Goal: Transaction & Acquisition: Purchase product/service

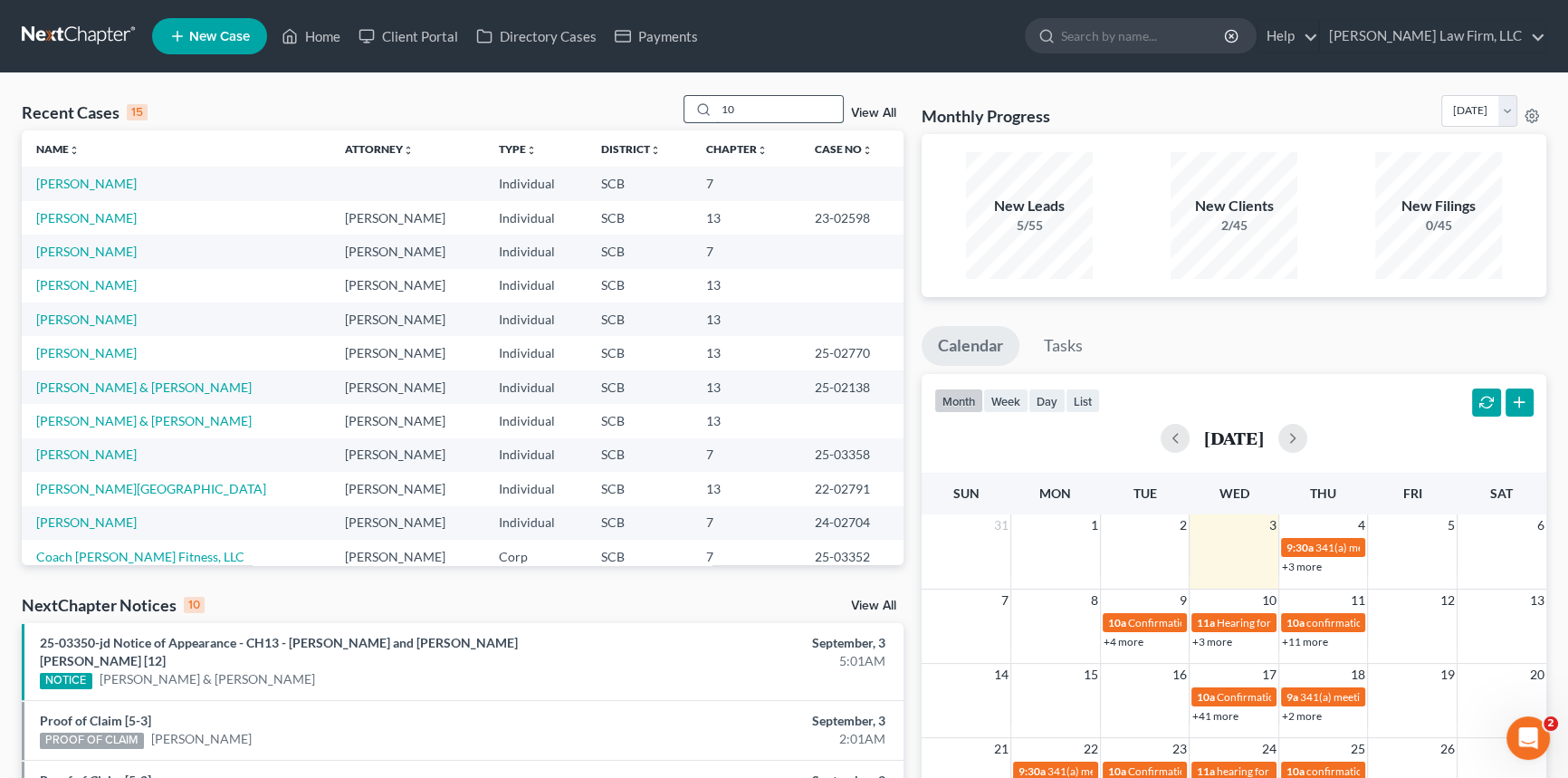
type input "0"
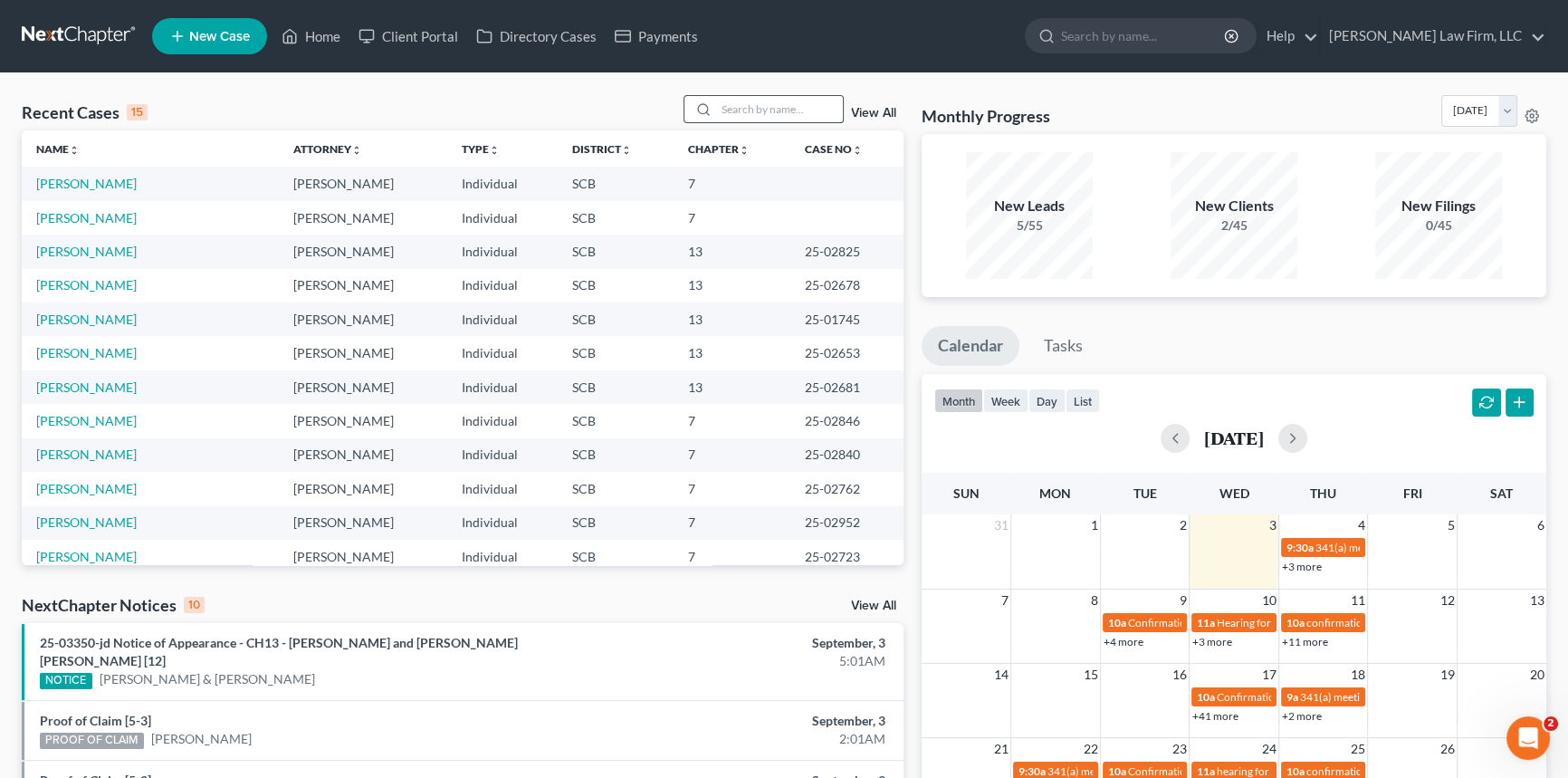
click at [712, 104] on div at bounding box center [701, 109] width 33 height 26
click at [724, 101] on input "search" at bounding box center [780, 109] width 127 height 26
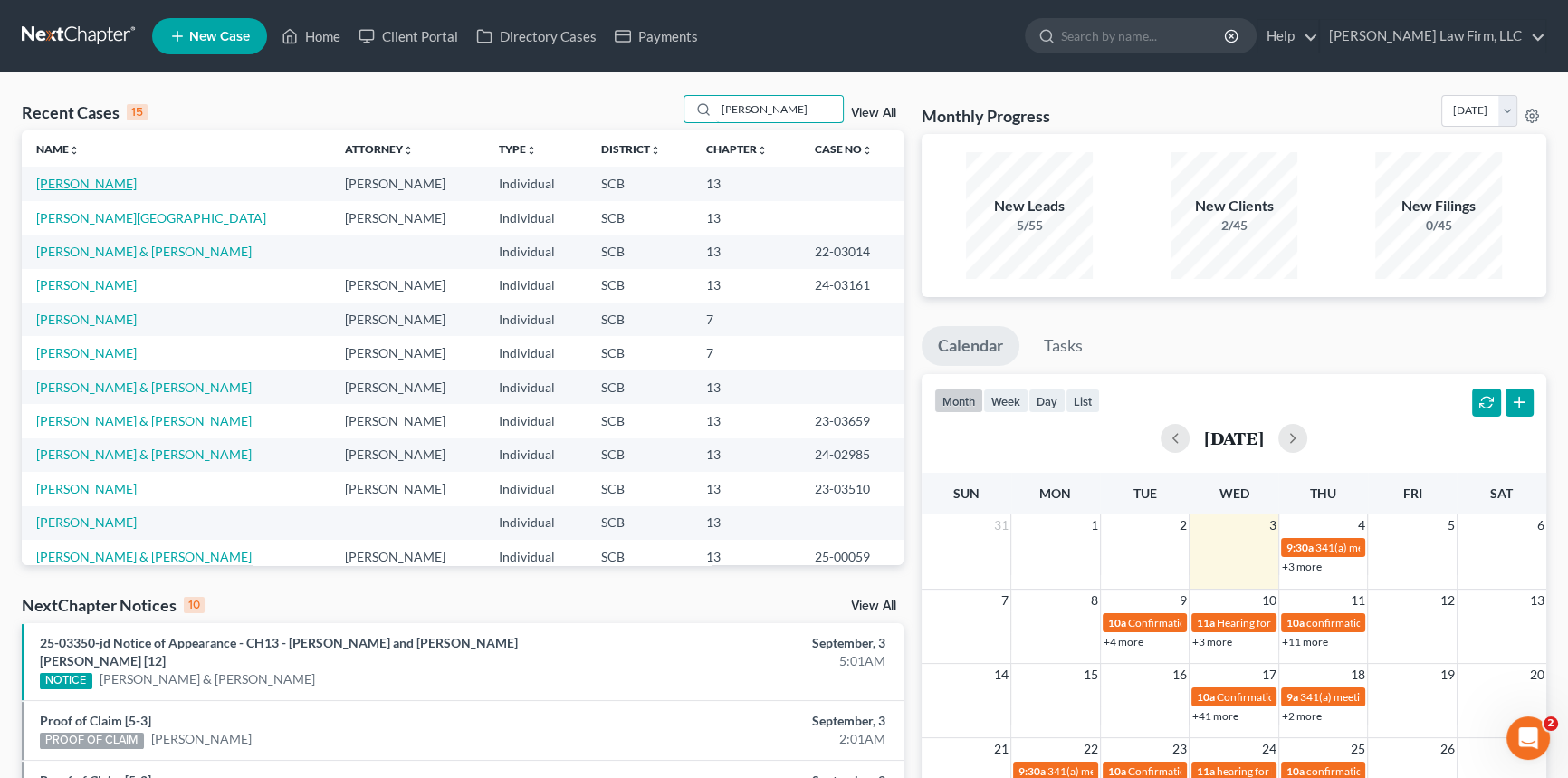
type input "[PERSON_NAME]"
click at [93, 188] on link "[PERSON_NAME]" at bounding box center [85, 183] width 100 height 15
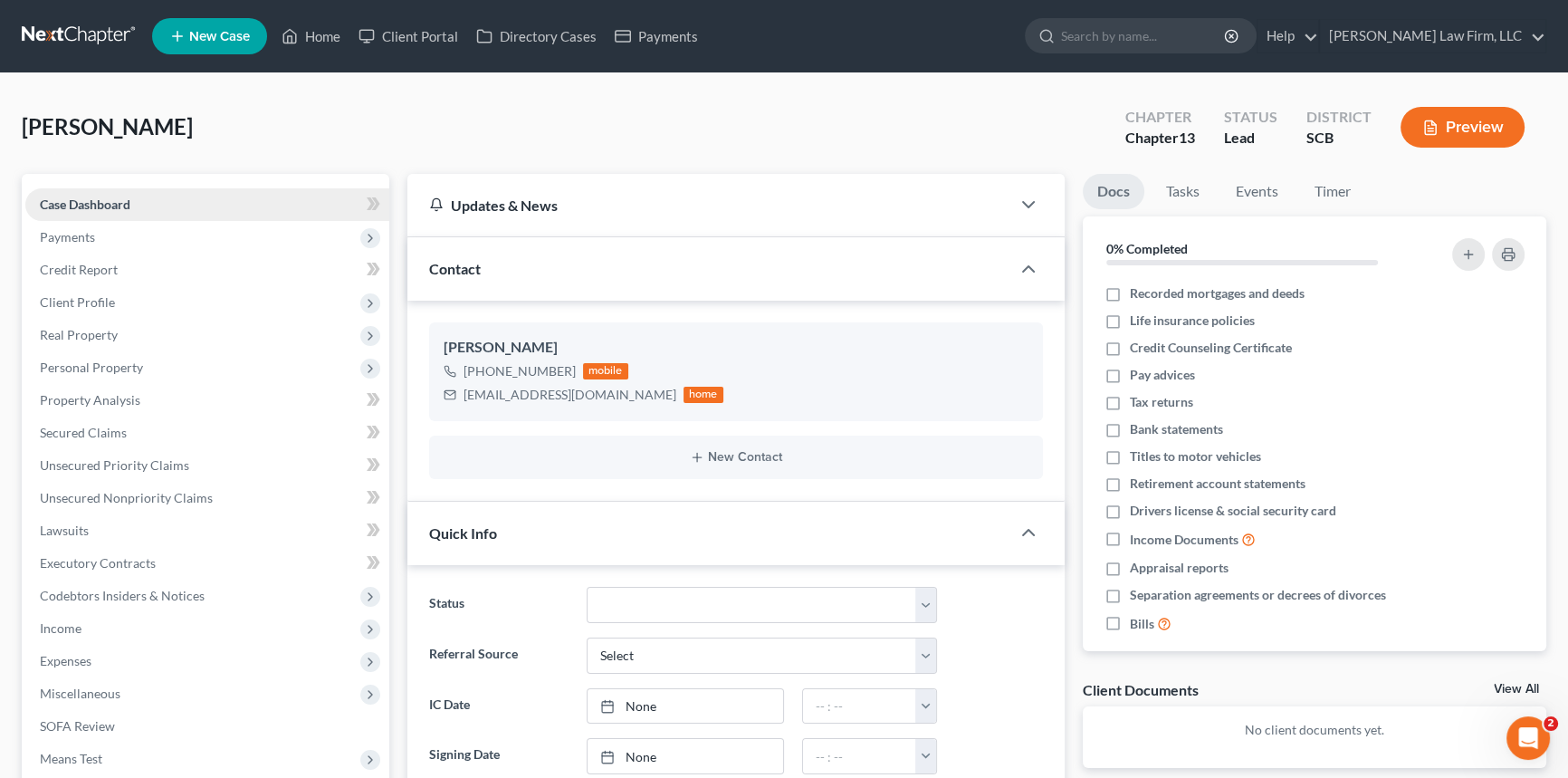
select select "0"
click at [922, 605] on select "Discharged Dismissed Filed In Progress Lead Lost Lead Ready to File To Review W…" at bounding box center [761, 604] width 351 height 36
select select "3"
click at [586, 586] on select "Discharged Dismissed Filed In Progress Lead Lost Lead Ready to File To Review W…" at bounding box center [761, 604] width 351 height 36
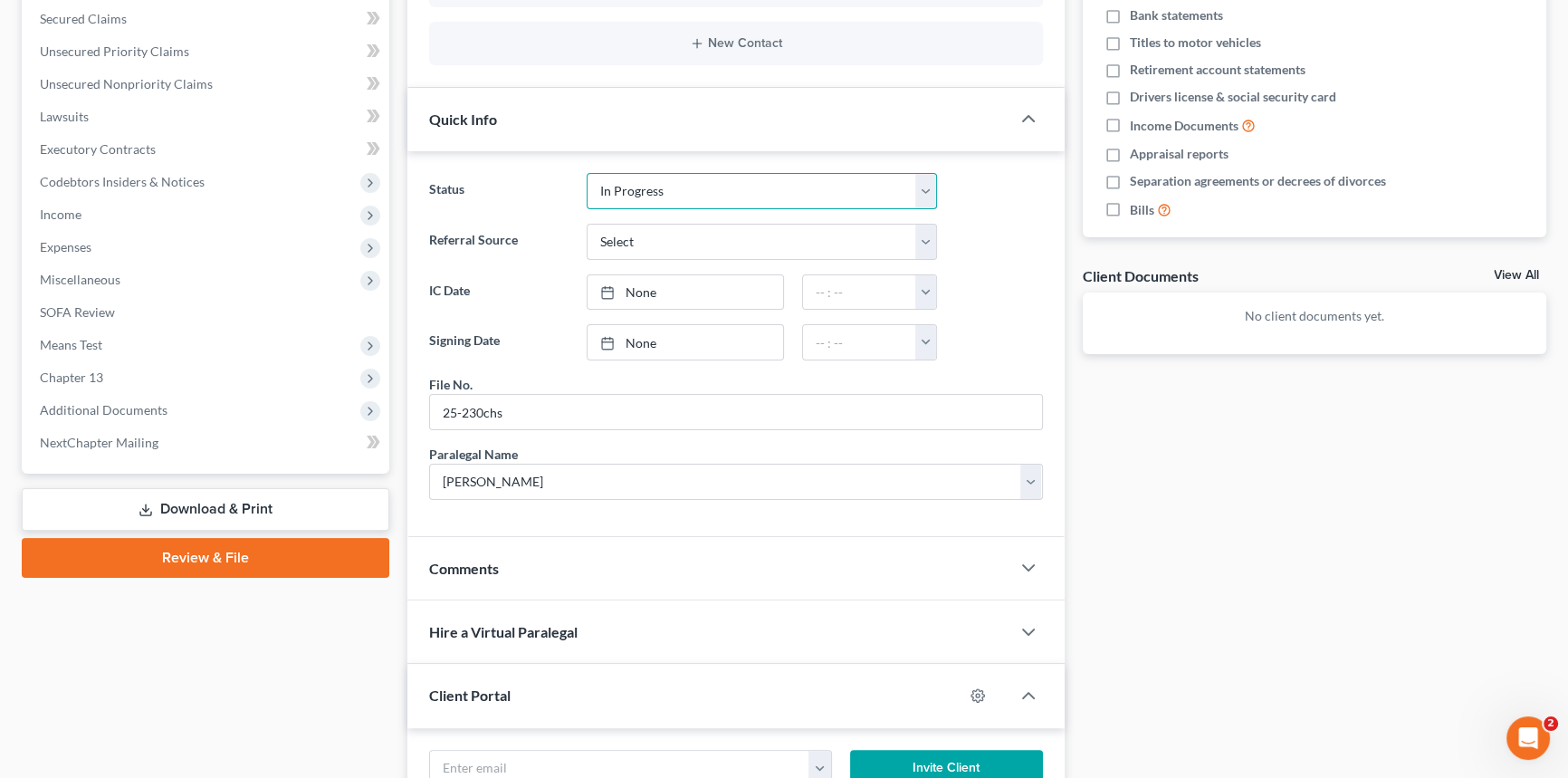
scroll to position [494, 0]
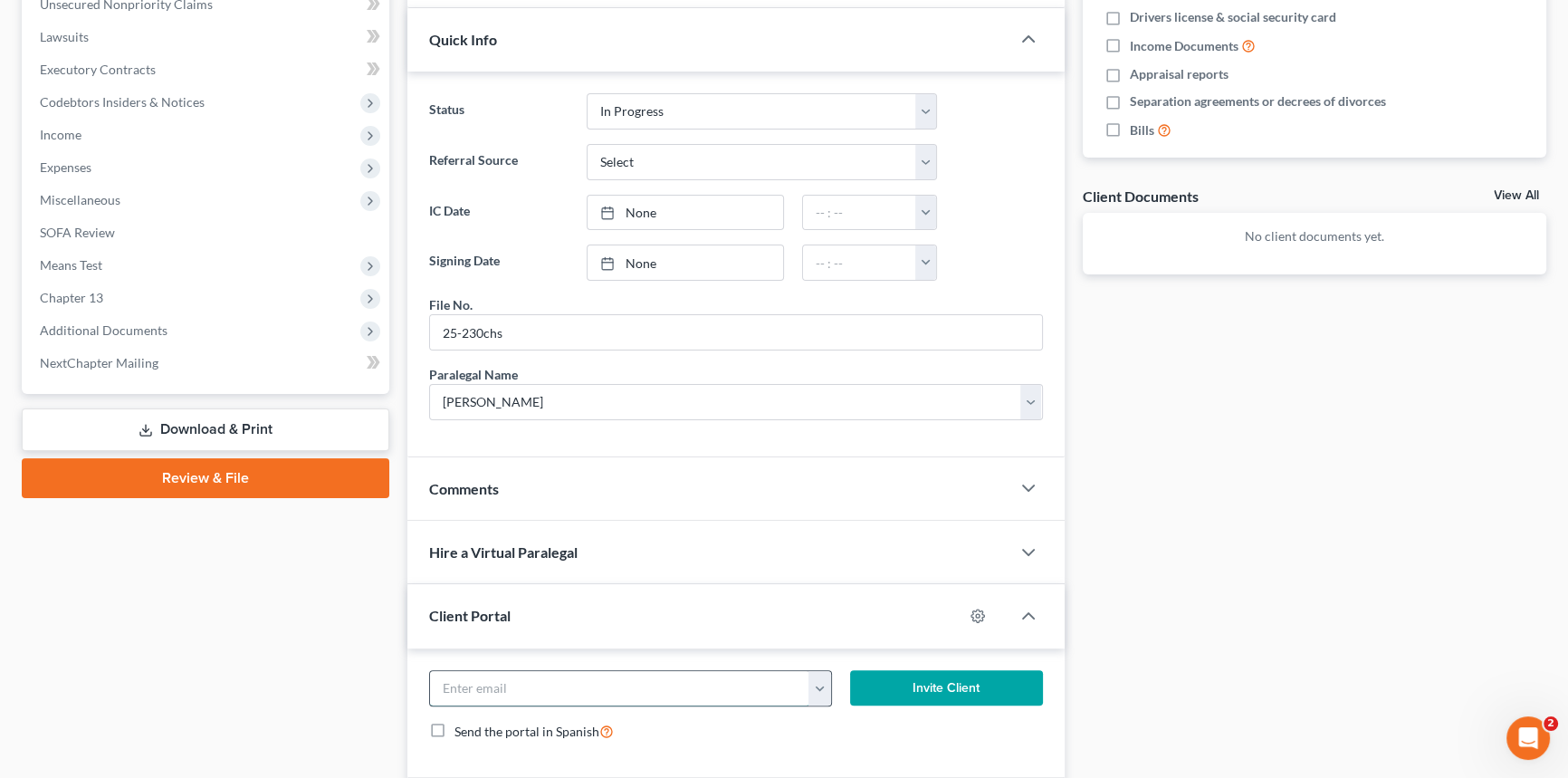
click at [503, 681] on input "email" at bounding box center [620, 688] width 380 height 35
click at [558, 682] on input "[EMAIL_ADDRESS][DOMAIN_NAME]" at bounding box center [620, 688] width 380 height 35
type input "[EMAIL_ADDRESS][DOMAIN_NAME]"
click at [953, 679] on button "Invite Client" at bounding box center [946, 688] width 193 height 36
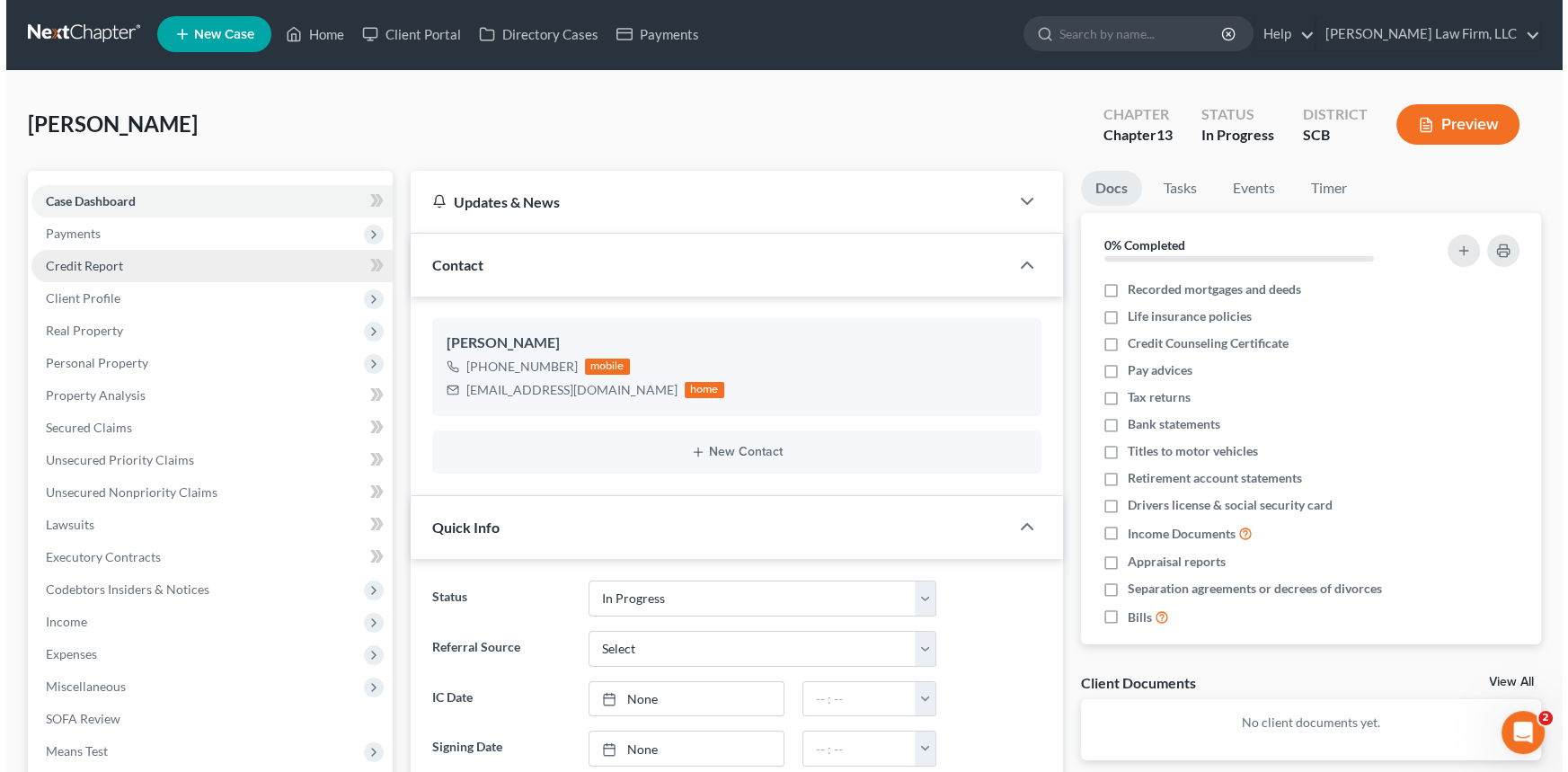
scroll to position [0, 0]
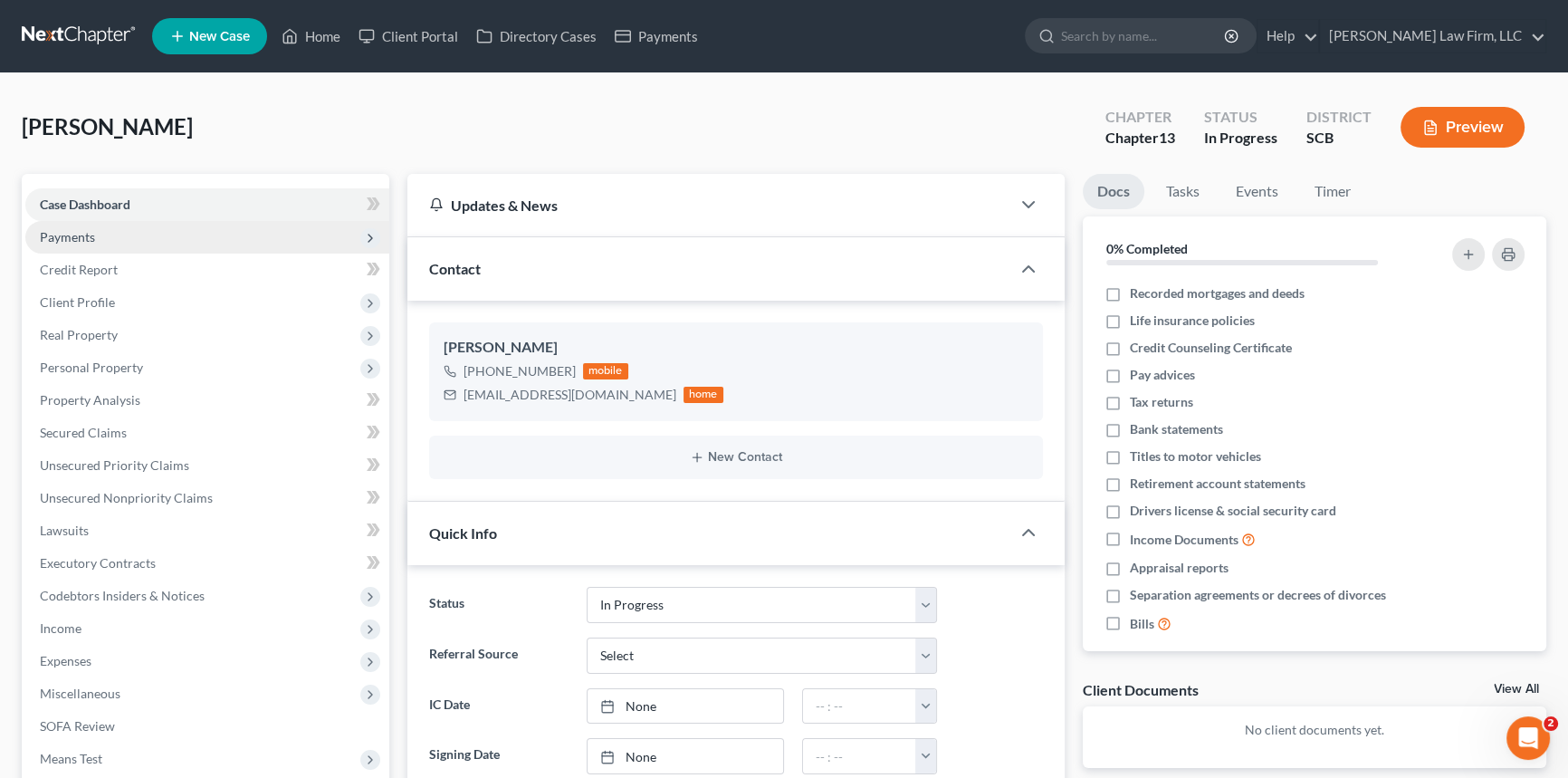
click at [86, 234] on span "Payments" at bounding box center [68, 235] width 56 height 15
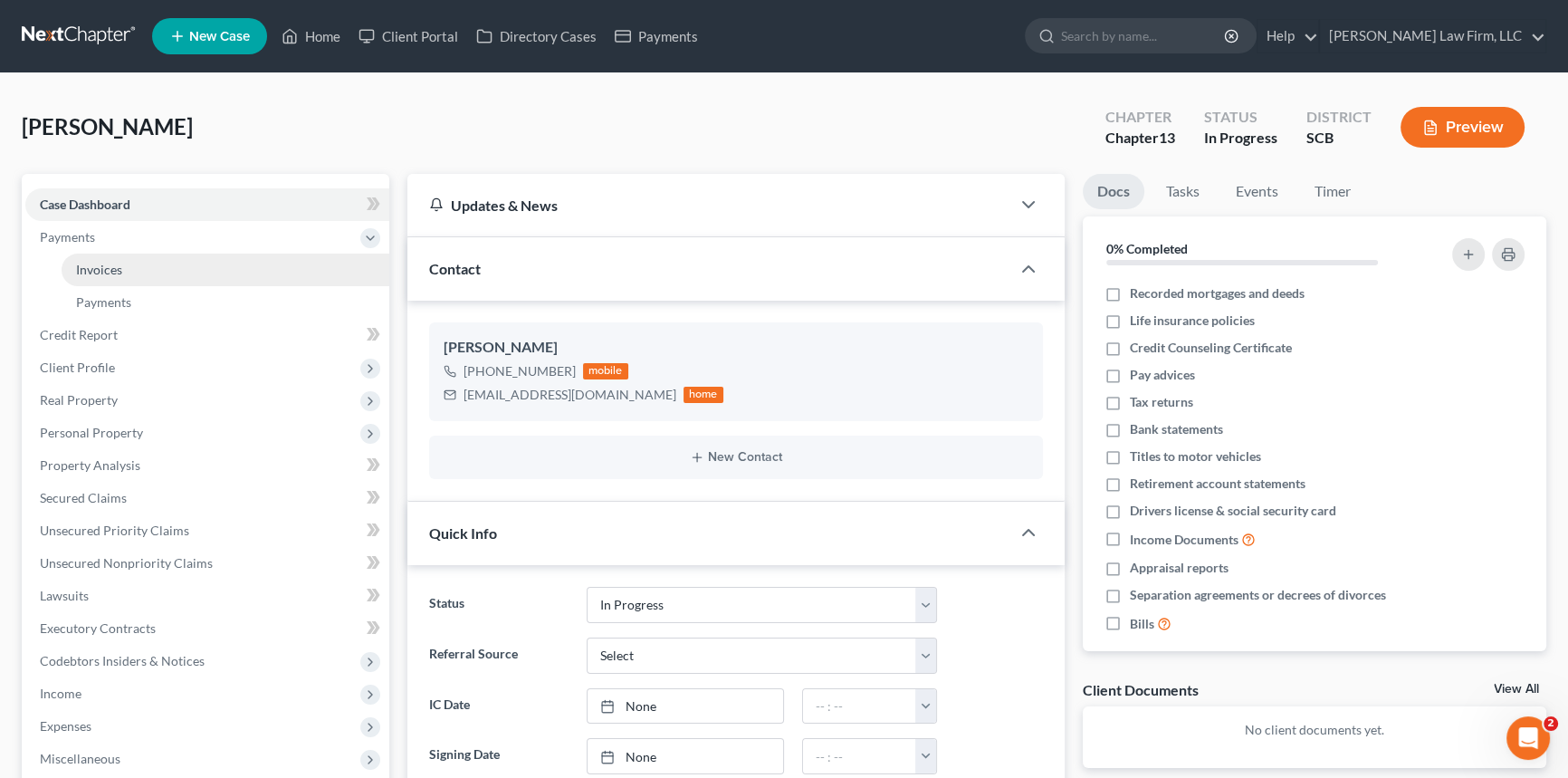
click at [103, 262] on span "Invoices" at bounding box center [99, 268] width 46 height 15
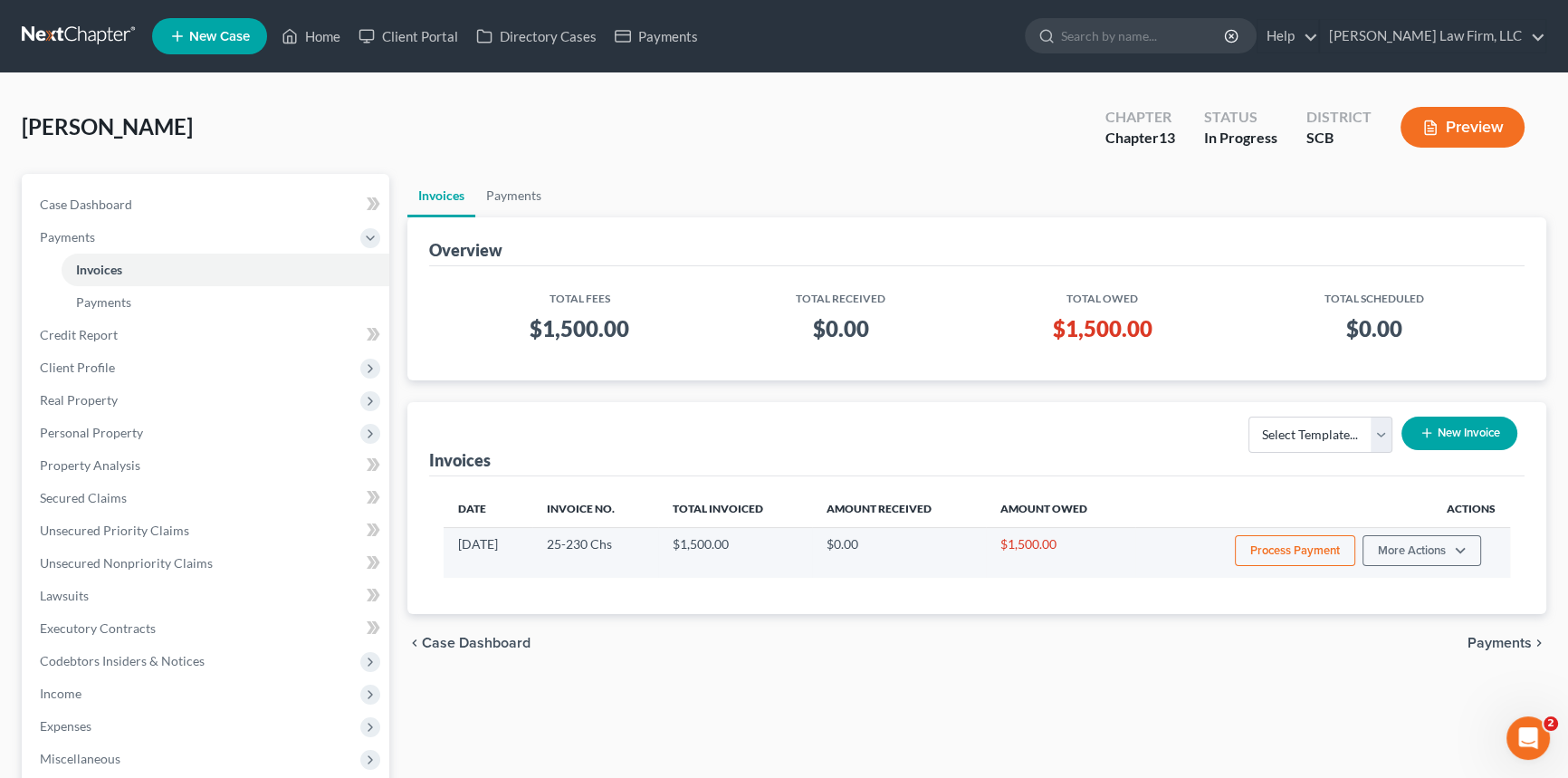
click at [1300, 546] on button "Process Payment" at bounding box center [1295, 549] width 120 height 31
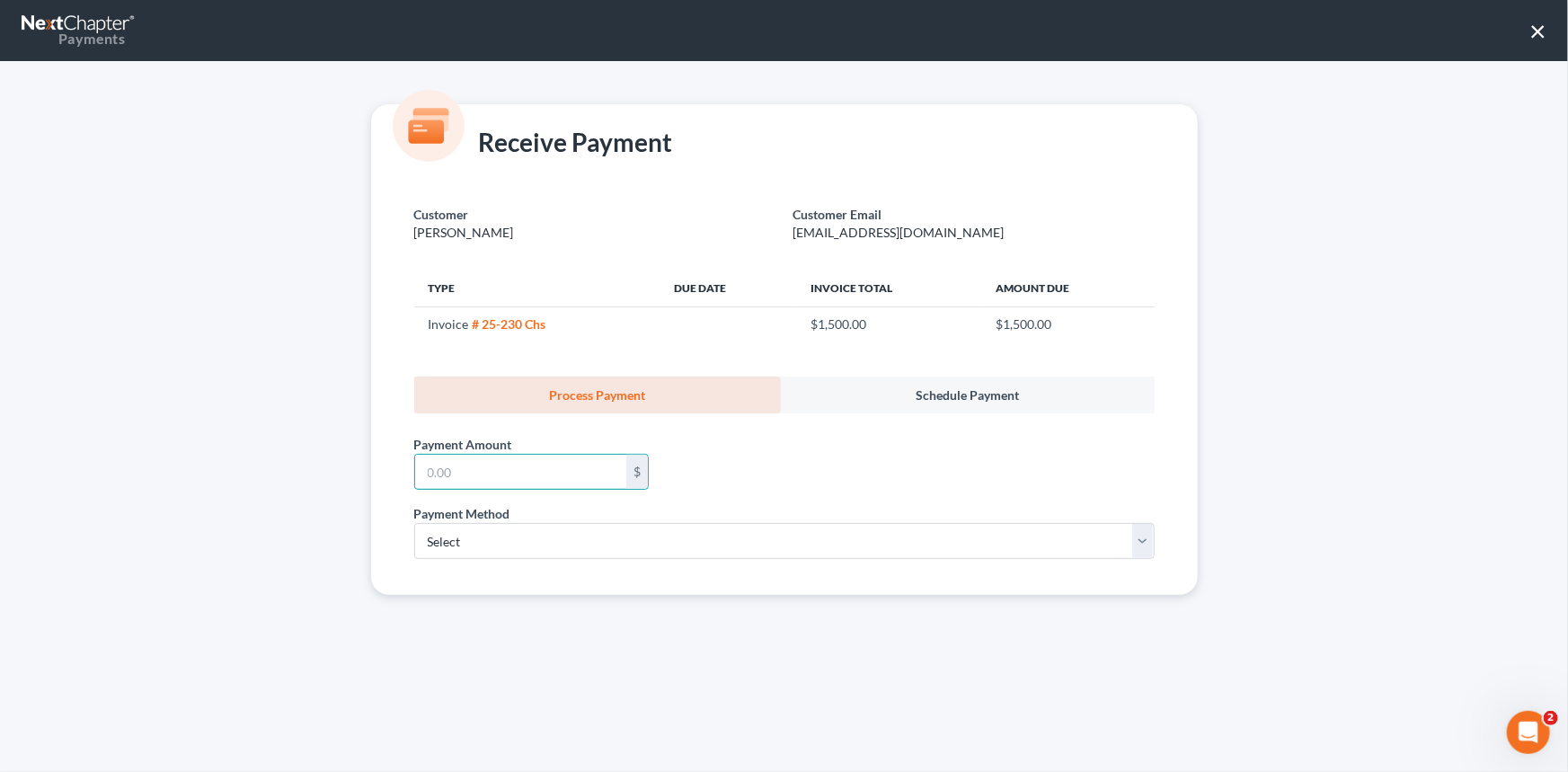
drag, startPoint x: 426, startPoint y: 469, endPoint x: 283, endPoint y: 531, distance: 155.9
click at [377, 489] on div "Customer [PERSON_NAME] Customer Email [EMAIL_ADDRESS][DOMAIN_NAME] Type Due Dat…" at bounding box center [784, 388] width 826 height 411
type input "500.00"
click at [447, 543] on select "Select ACH Credit Card" at bounding box center [784, 540] width 741 height 35
select select "1"
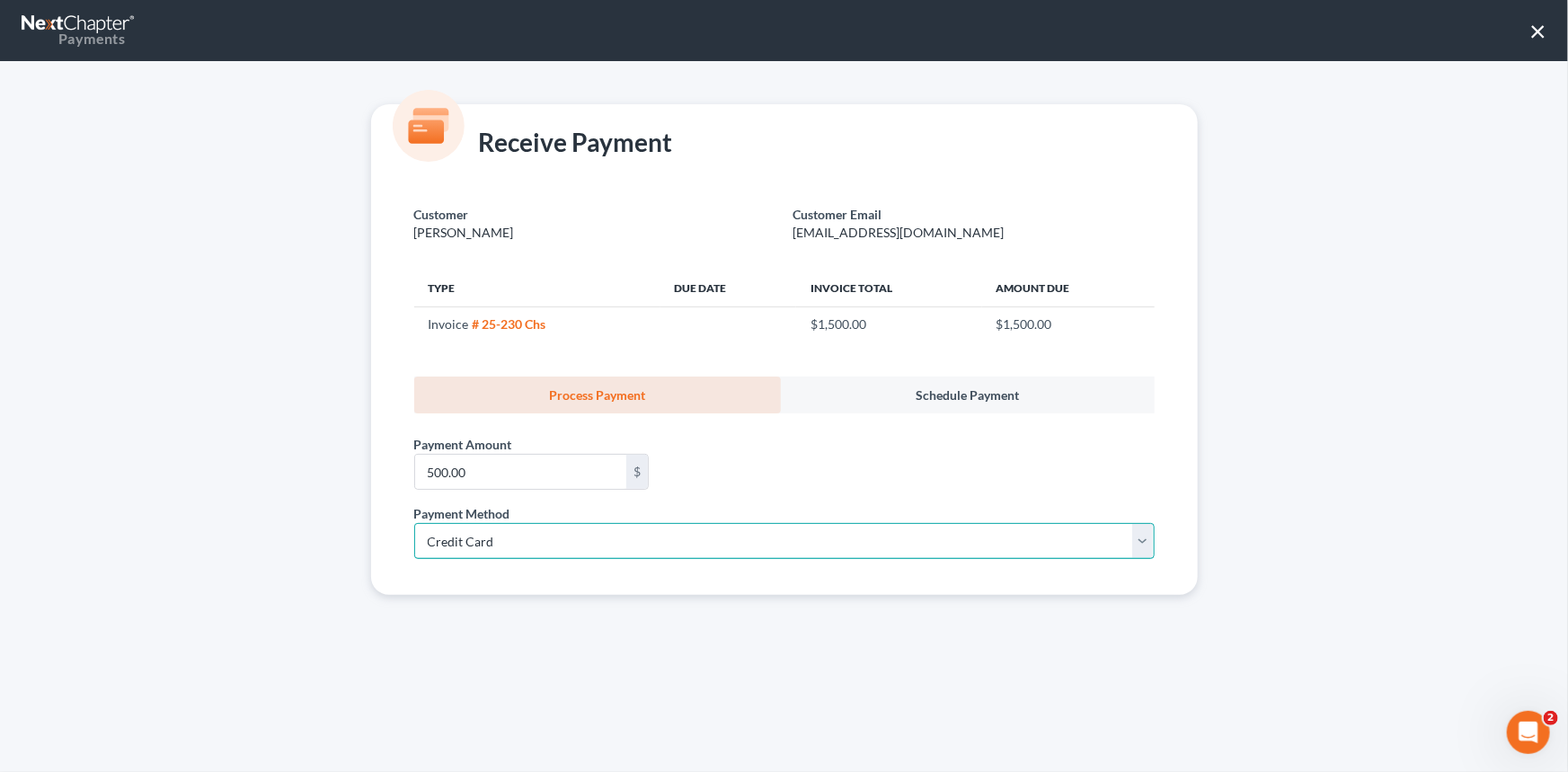
click at [414, 523] on select "Select ACH Credit Card" at bounding box center [784, 540] width 741 height 35
select select "42"
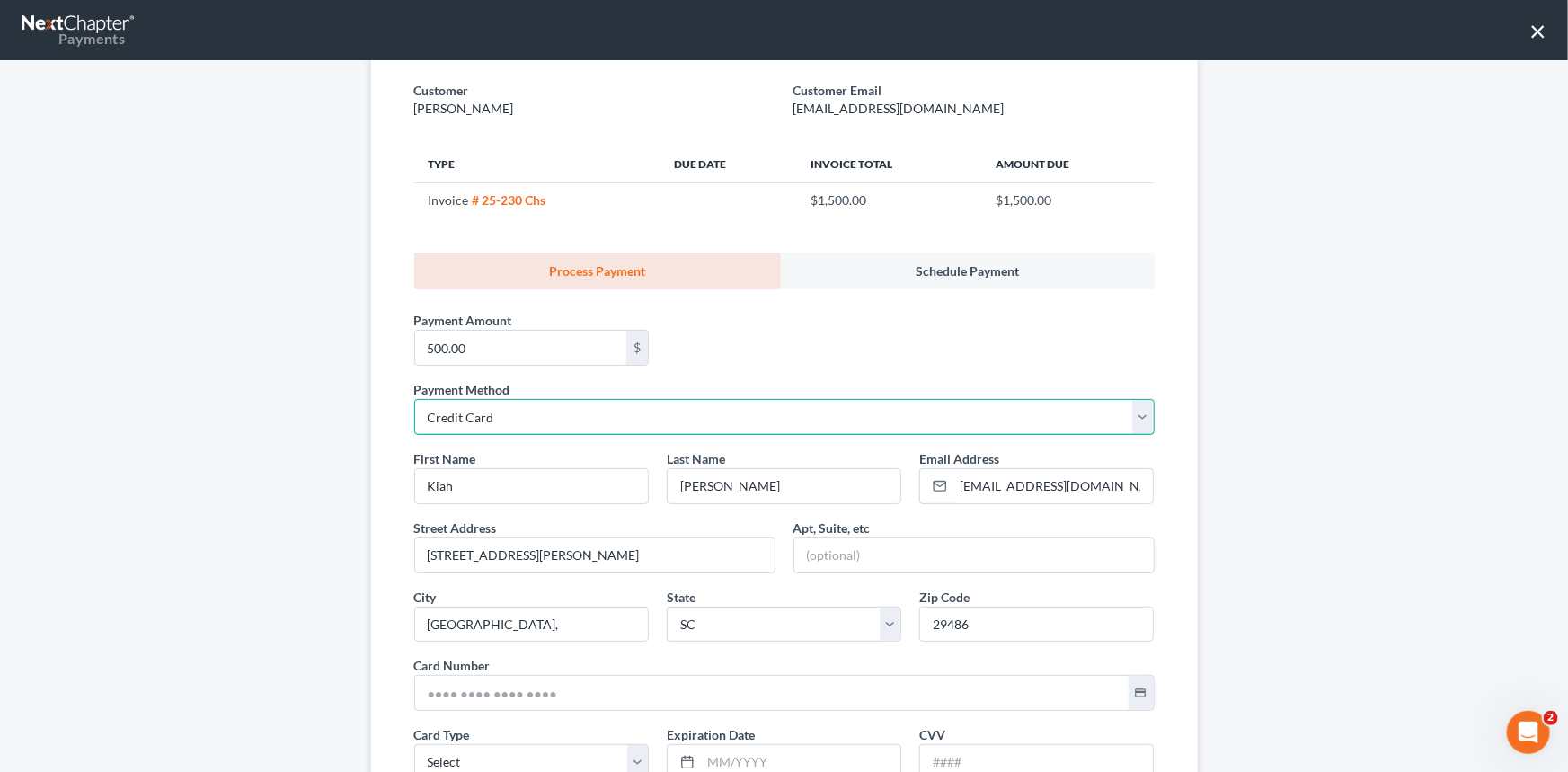
scroll to position [163, 0]
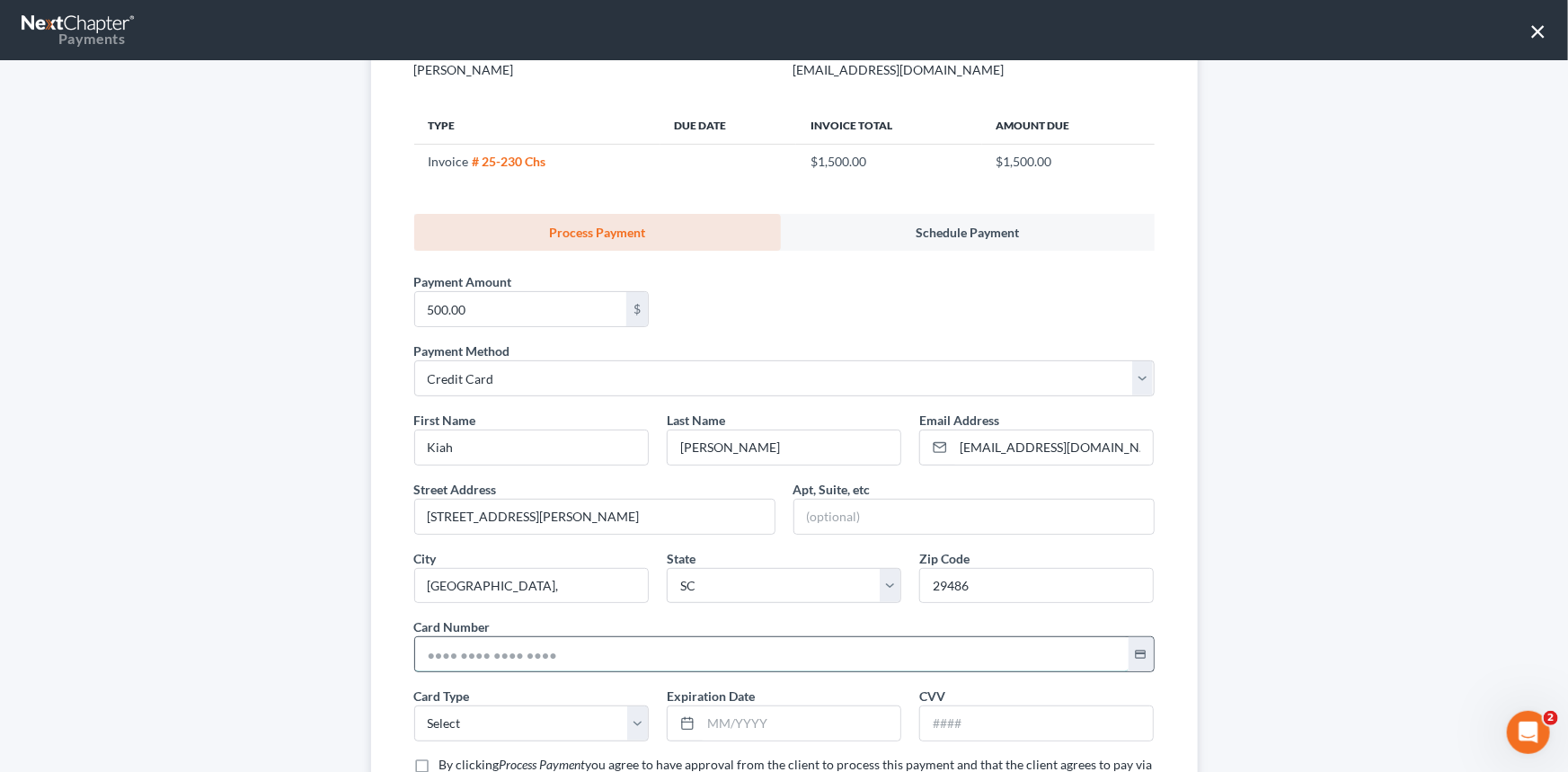
click at [419, 652] on input "text" at bounding box center [771, 654] width 713 height 35
type input "[CREDIT_CARD_NUMBER]"
click at [443, 717] on select "Select Visa MasterCard Discover American Express" at bounding box center [532, 723] width 235 height 35
select select "0"
click at [414, 705] on select "Select Visa MasterCard Discover American Express" at bounding box center [532, 723] width 235 height 35
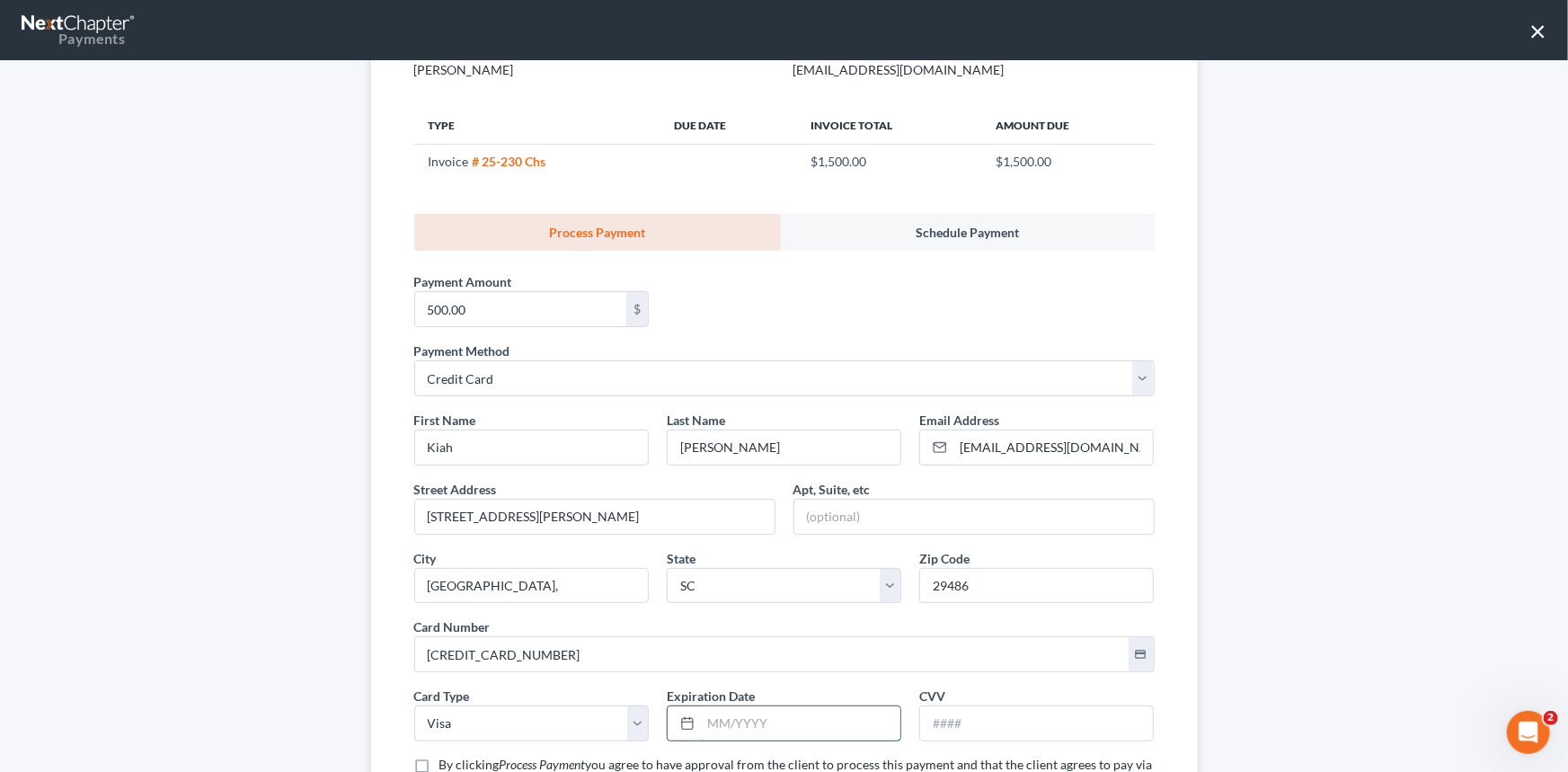
click at [708, 720] on input "text" at bounding box center [801, 723] width 199 height 35
type input "08/2030"
click at [927, 712] on input "text" at bounding box center [1036, 723] width 233 height 35
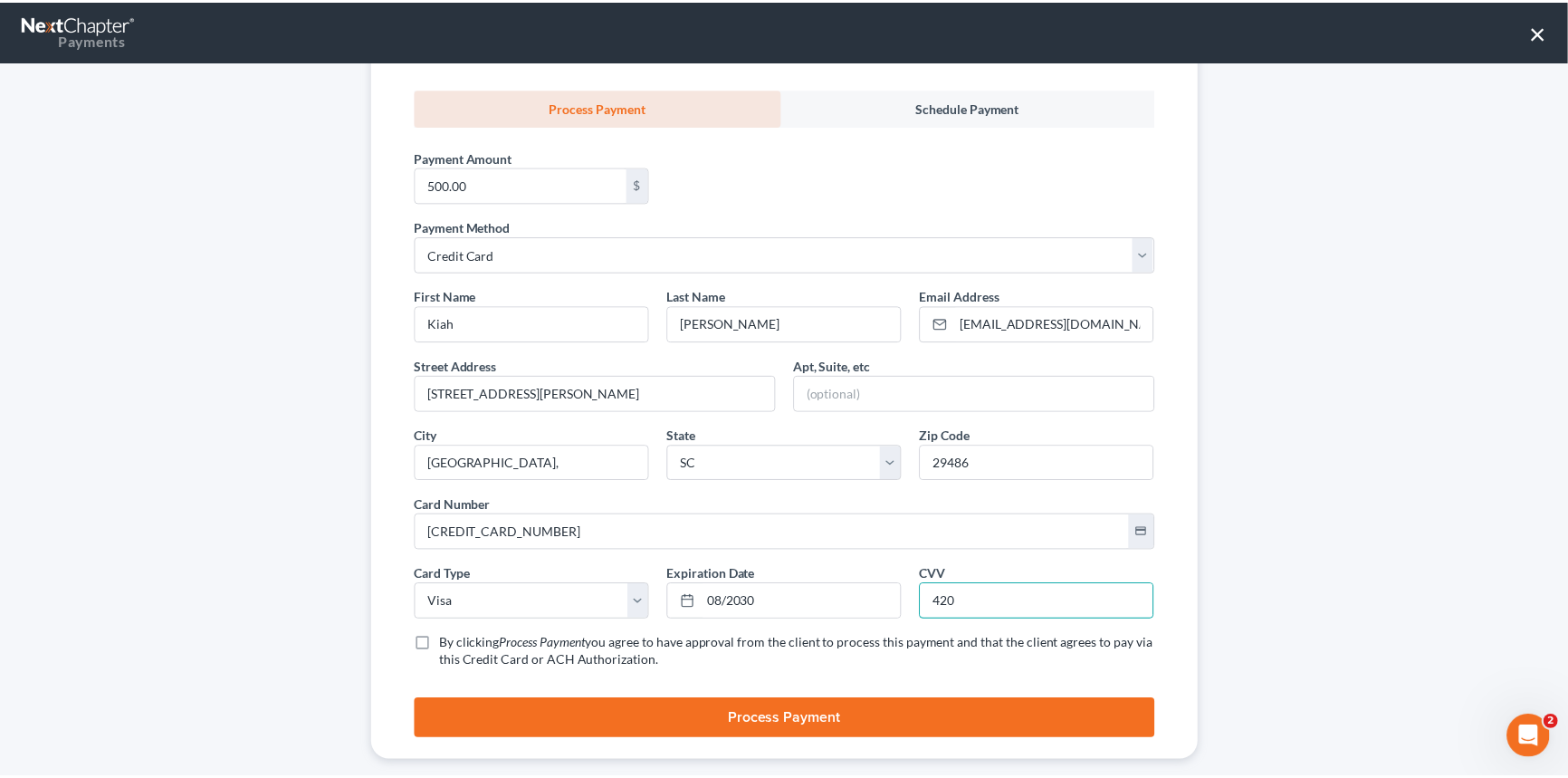
scroll to position [316, 0]
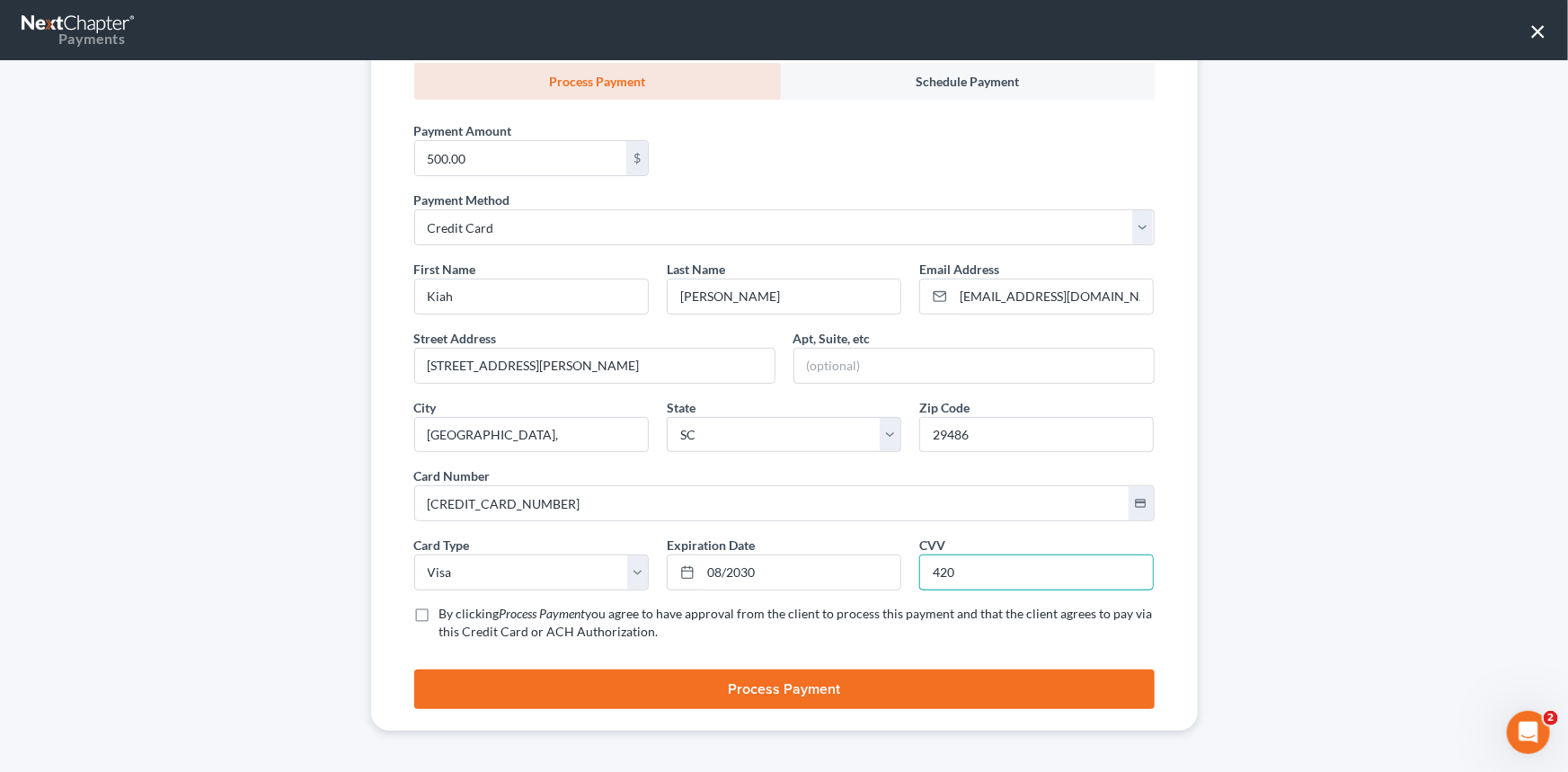
type input "420"
click at [440, 605] on label "By clicking Process Payment you agree to have approval from the client to proce…" at bounding box center [797, 622] width 715 height 35
click at [447, 605] on input "By clicking Process Payment you agree to have approval from the client to proce…" at bounding box center [453, 610] width 12 height 12
checkbox input "true"
click at [851, 686] on button "Process Payment" at bounding box center [784, 689] width 741 height 39
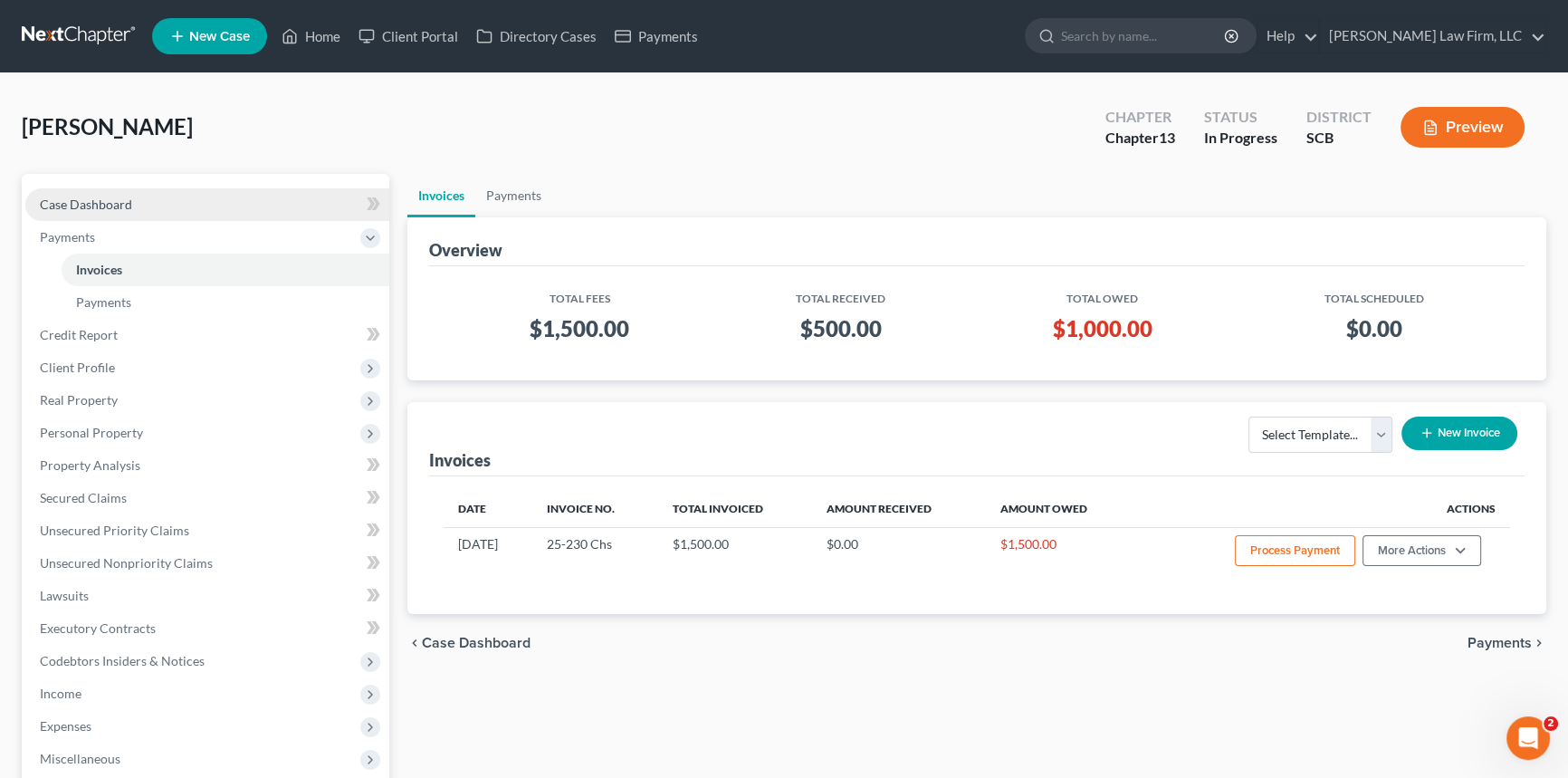
click at [117, 199] on span "Case Dashboard" at bounding box center [85, 204] width 92 height 15
select select "0"
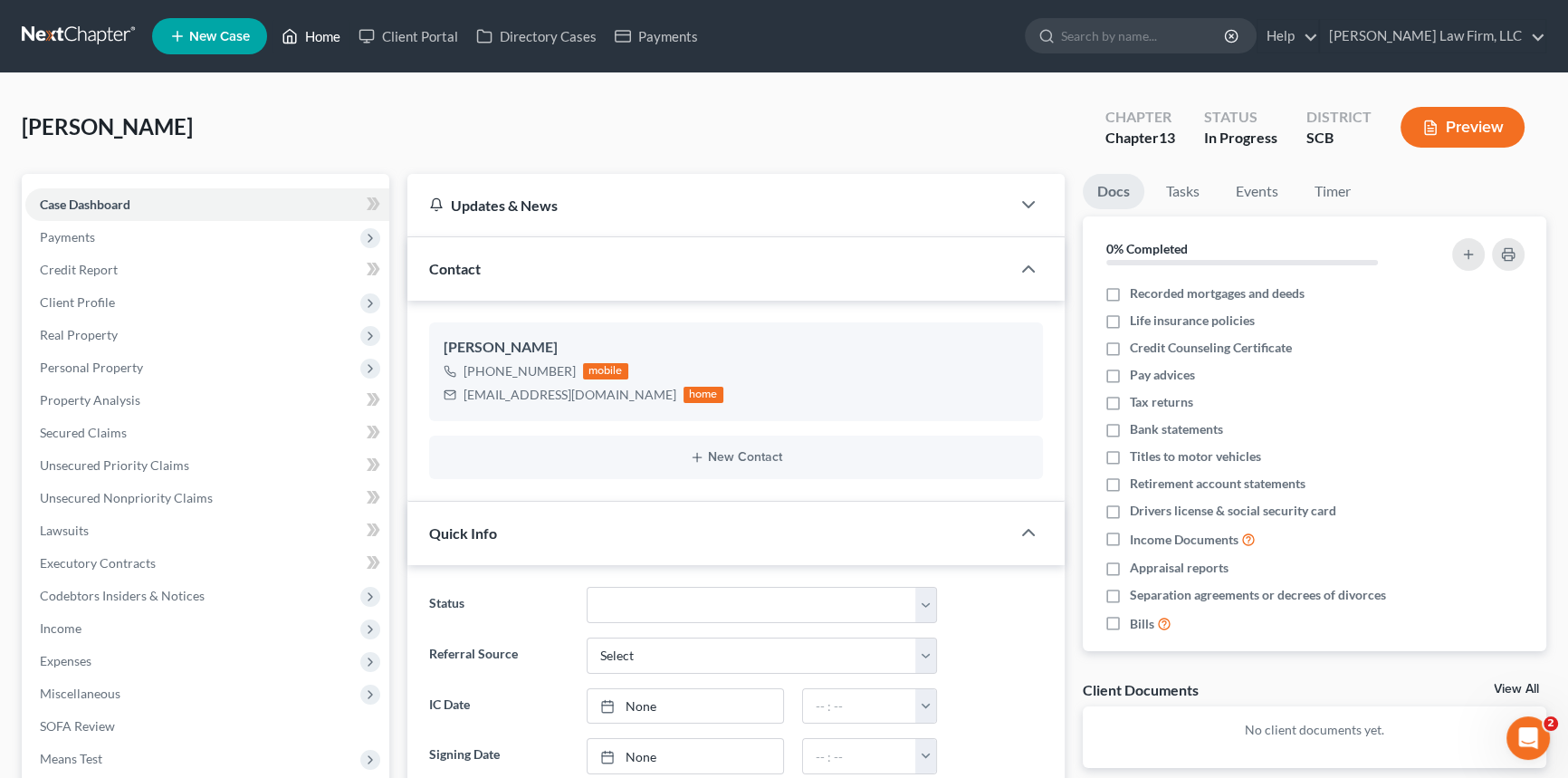
click at [329, 33] on link "Home" at bounding box center [310, 36] width 77 height 33
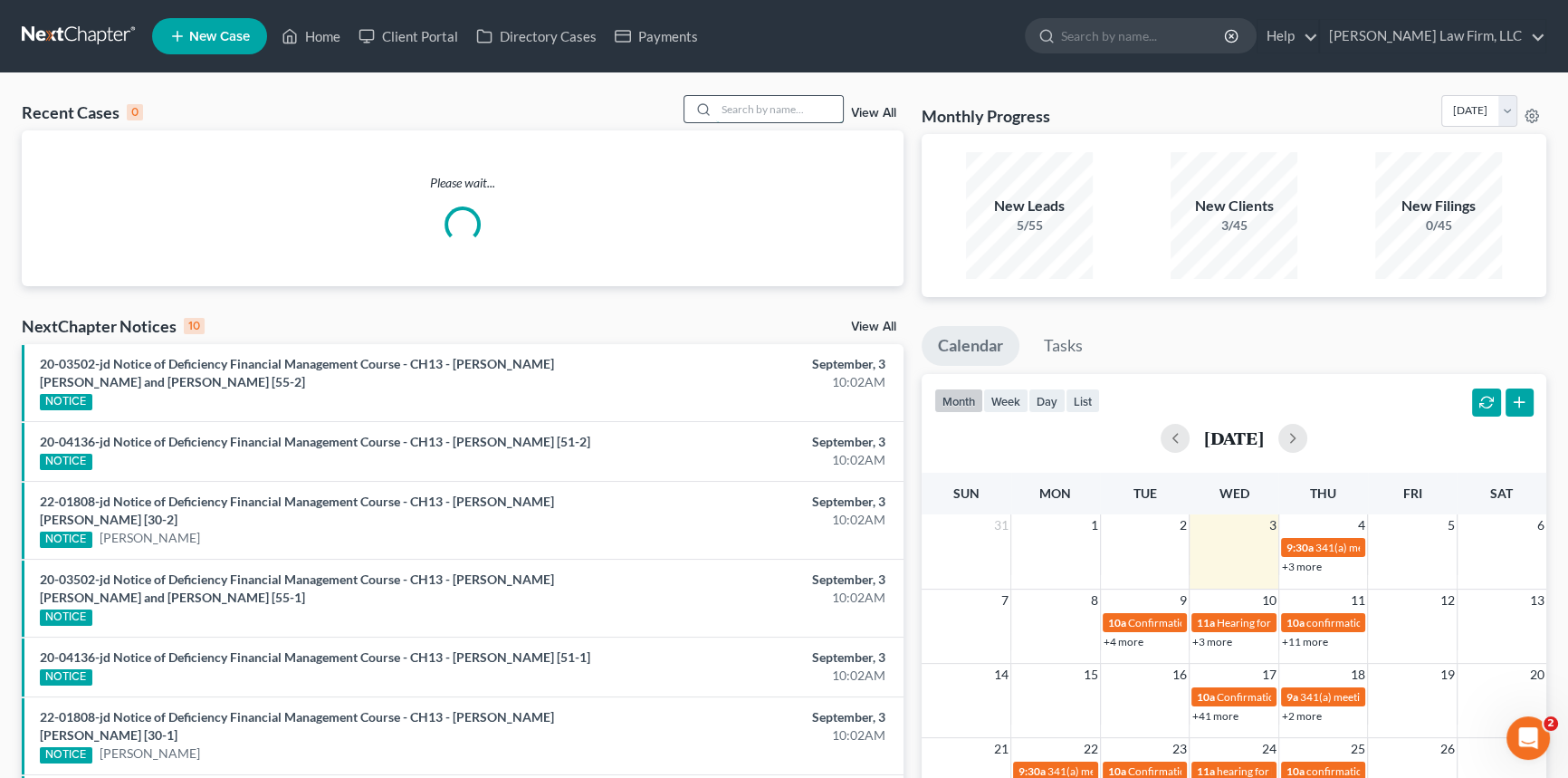
click at [741, 111] on input "search" at bounding box center [780, 109] width 127 height 26
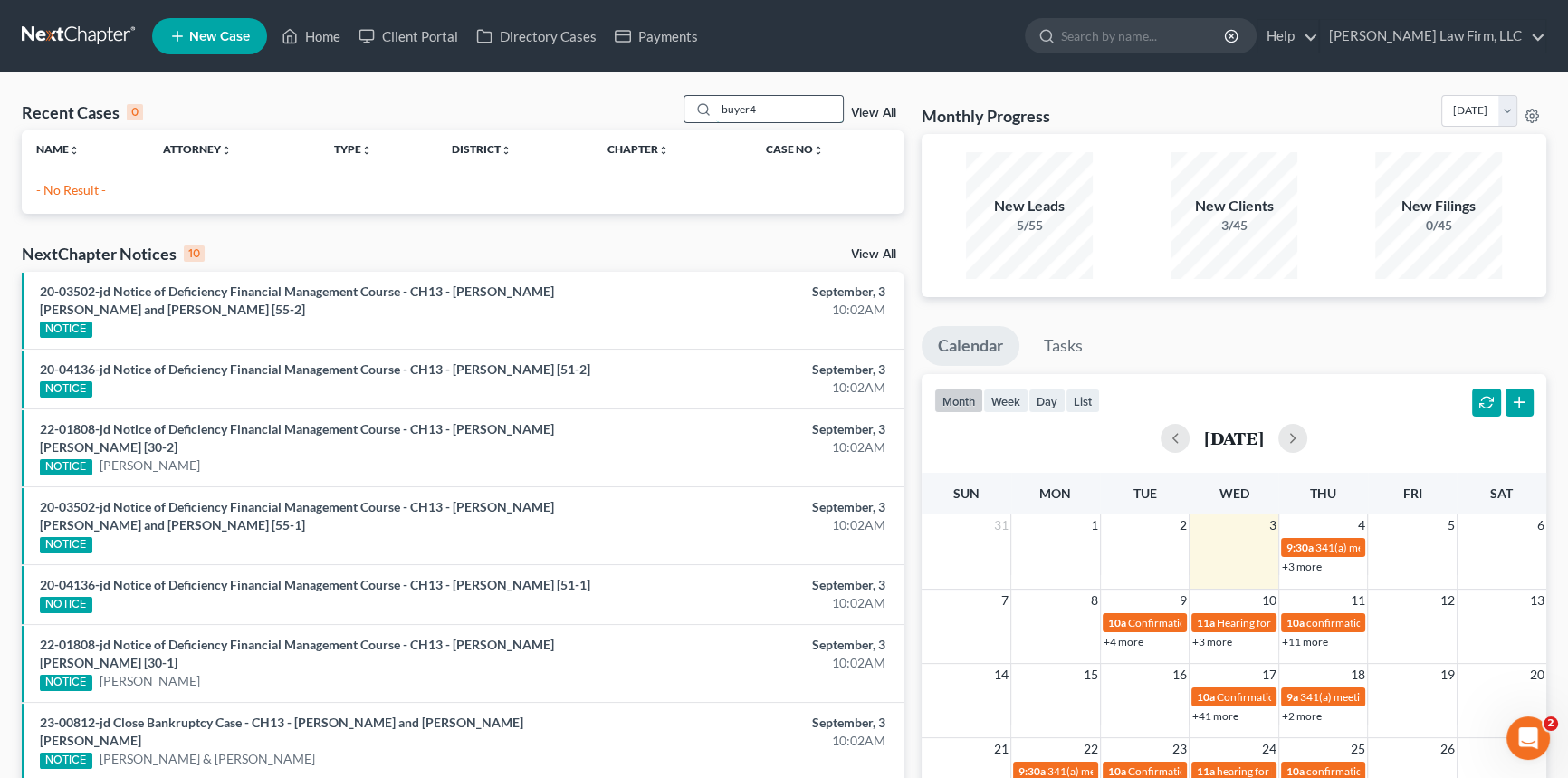
click at [760, 106] on input "buyer4" at bounding box center [780, 109] width 127 height 26
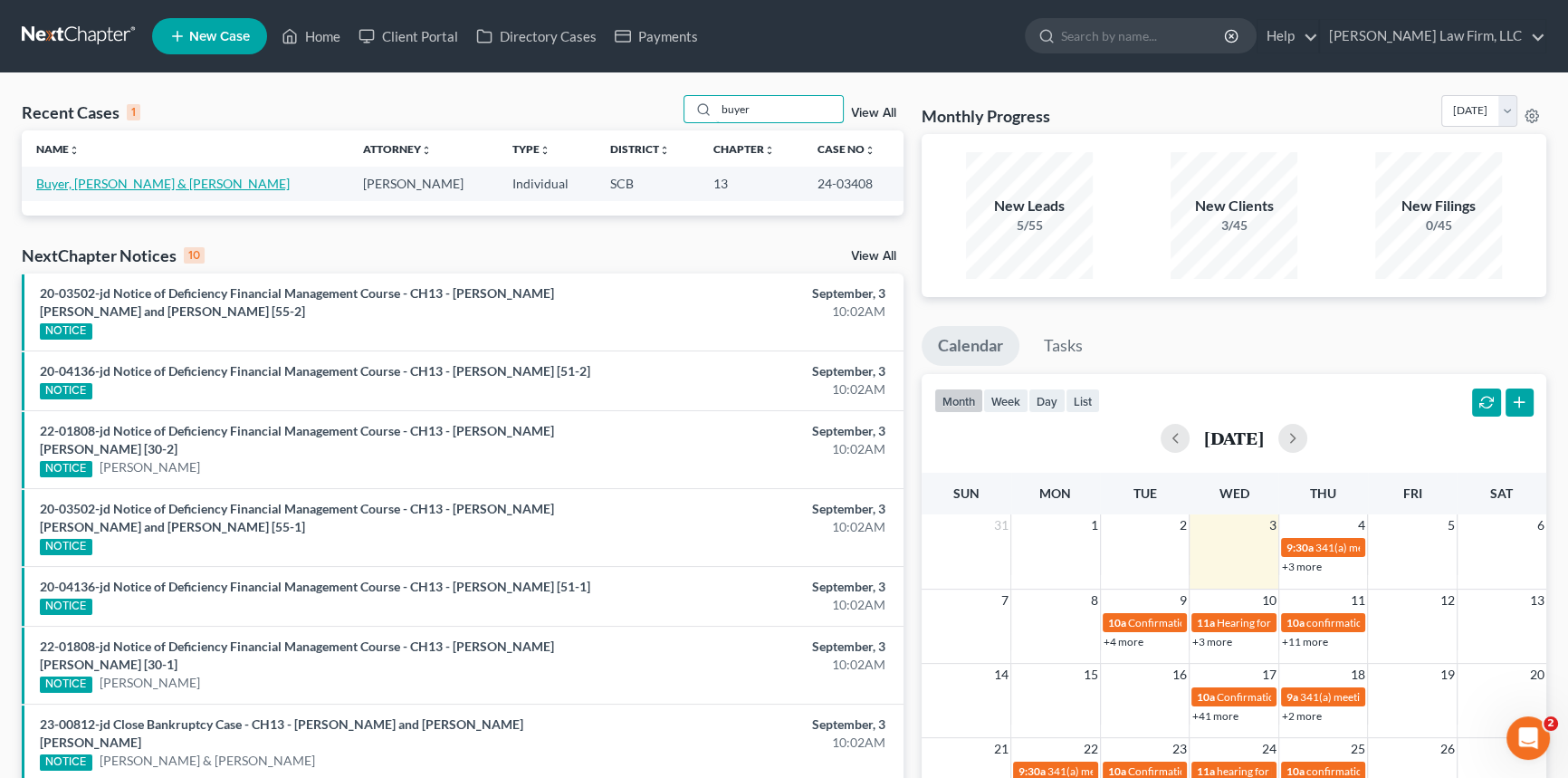
type input "buyer"
click at [120, 181] on link "Buyer, [PERSON_NAME] & [PERSON_NAME]" at bounding box center [162, 183] width 253 height 15
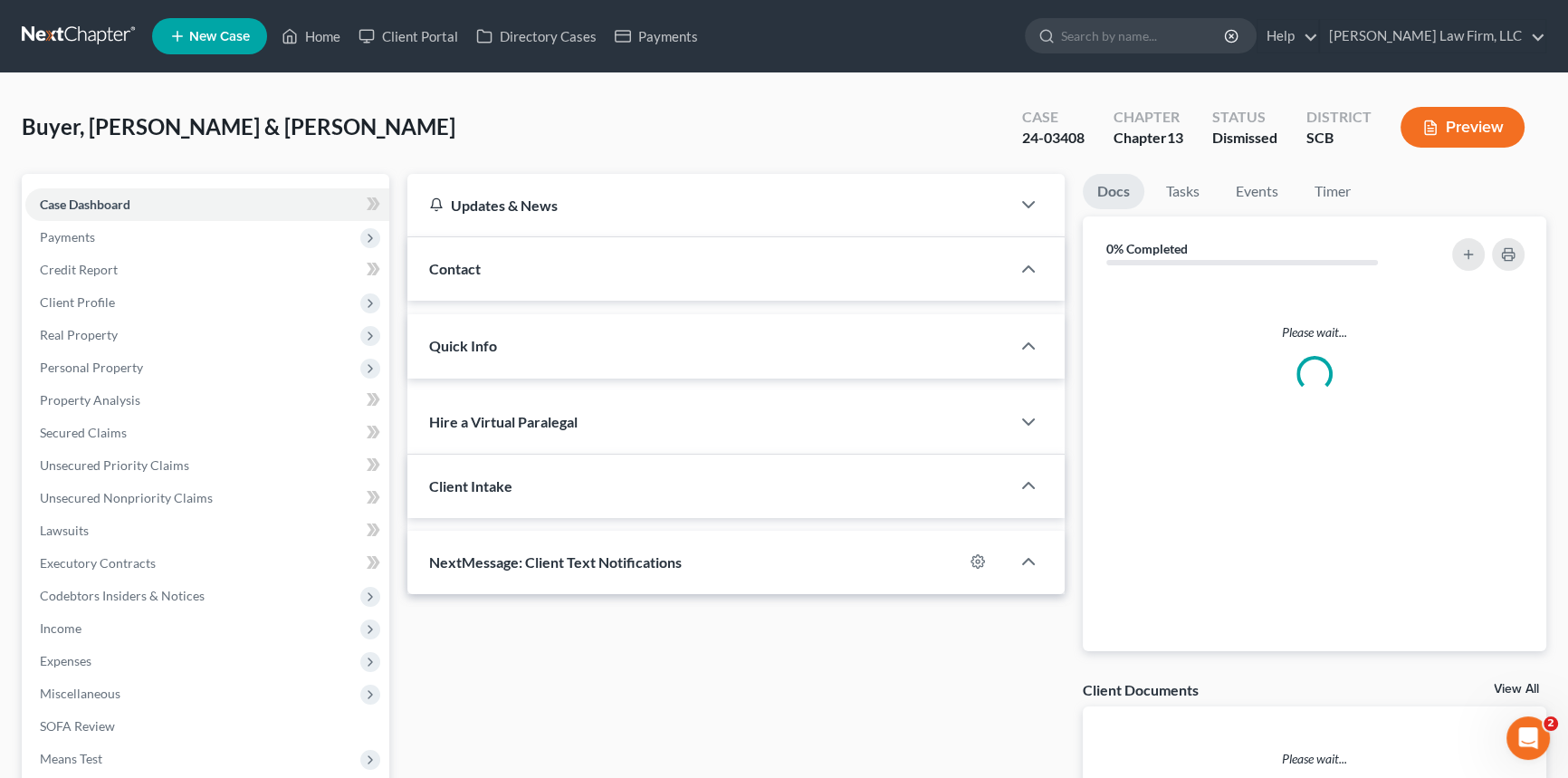
select select "0"
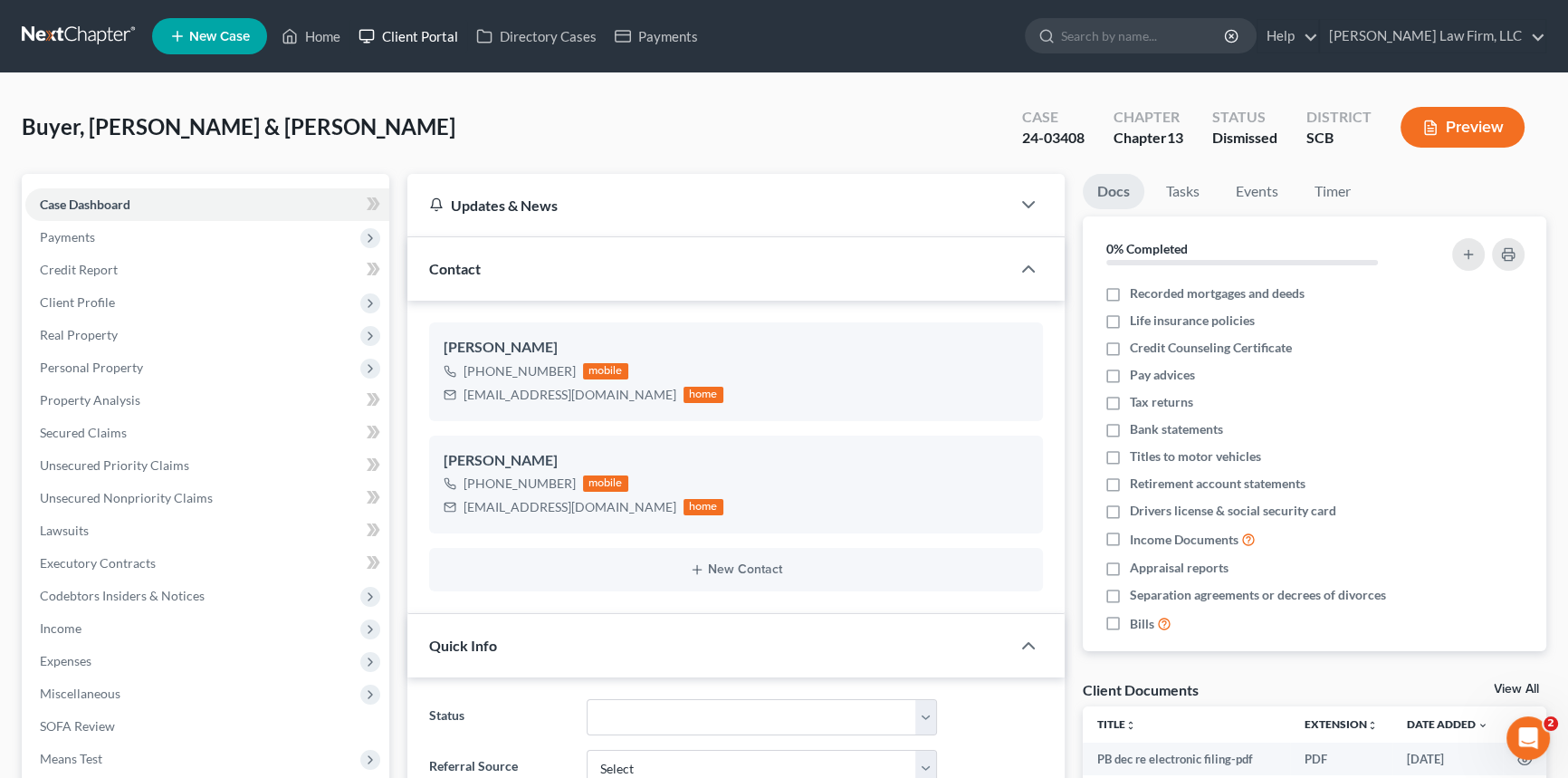
click at [415, 27] on link "Client Portal" at bounding box center [408, 36] width 117 height 33
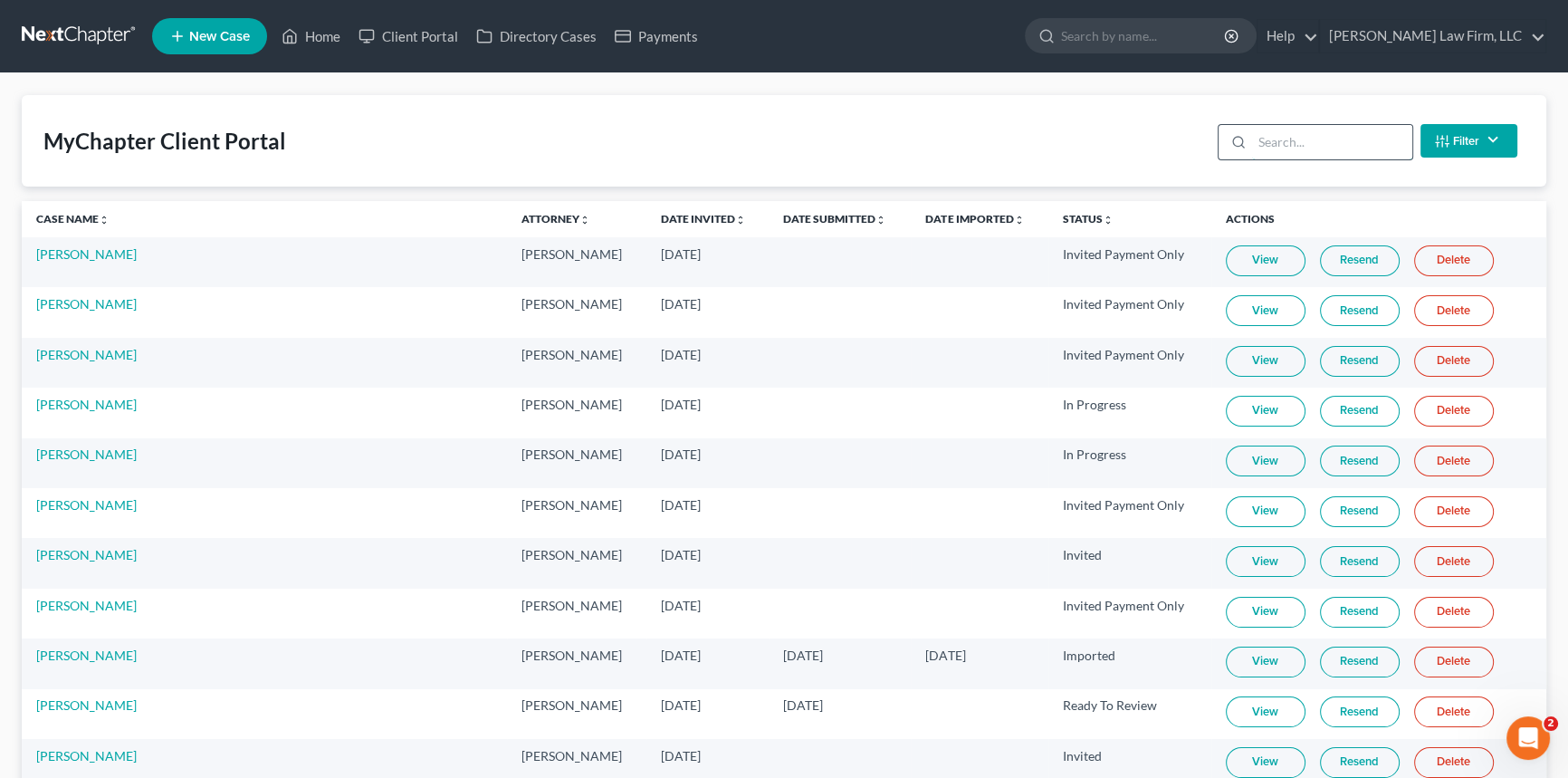
click at [1278, 145] on input "search" at bounding box center [1332, 142] width 160 height 35
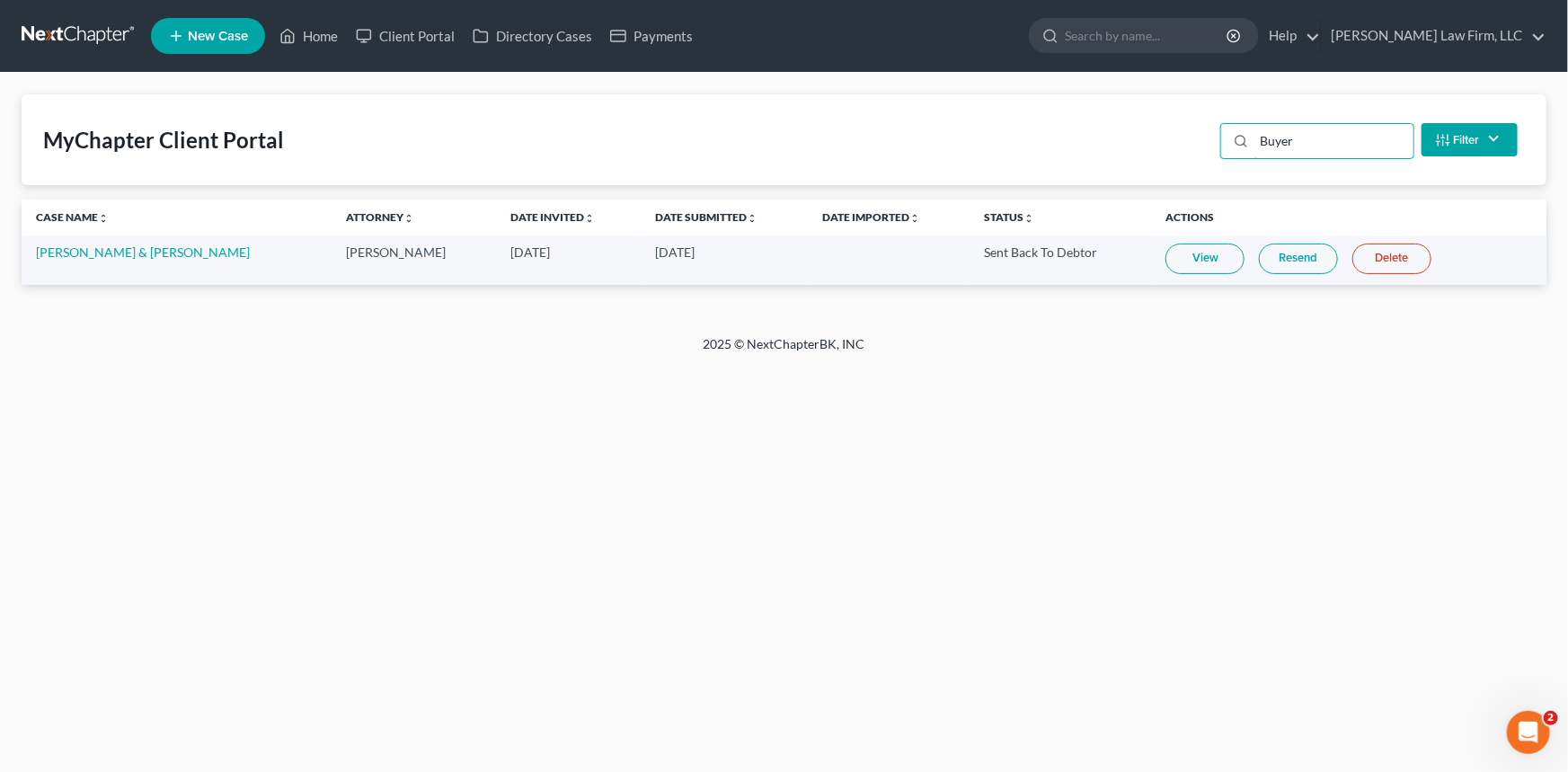
type input "Buyer"
click at [1203, 251] on link "View" at bounding box center [1205, 258] width 79 height 31
click at [1279, 257] on link "Resend" at bounding box center [1298, 258] width 79 height 31
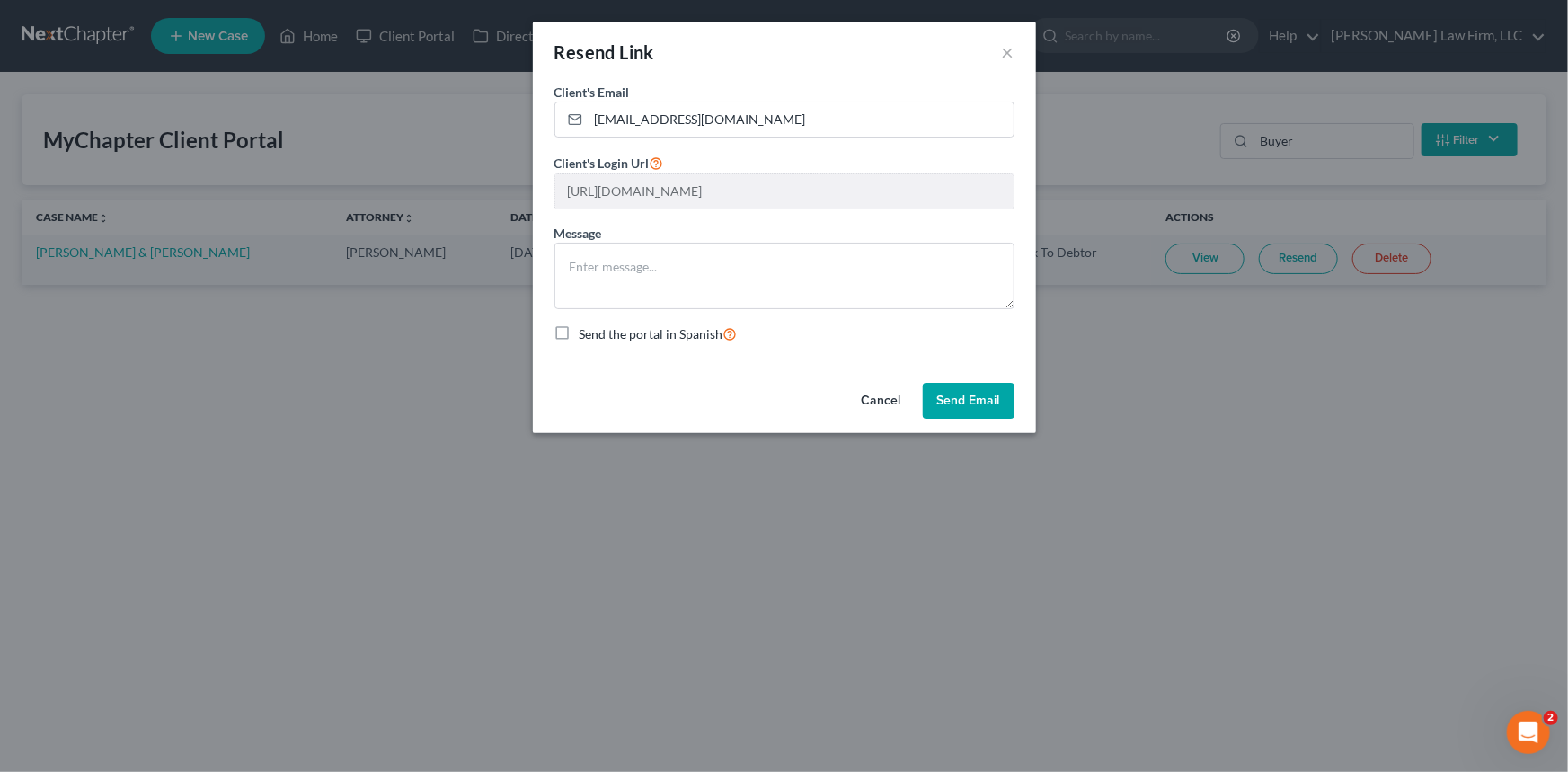
click at [962, 394] on button "Send Email" at bounding box center [968, 400] width 92 height 35
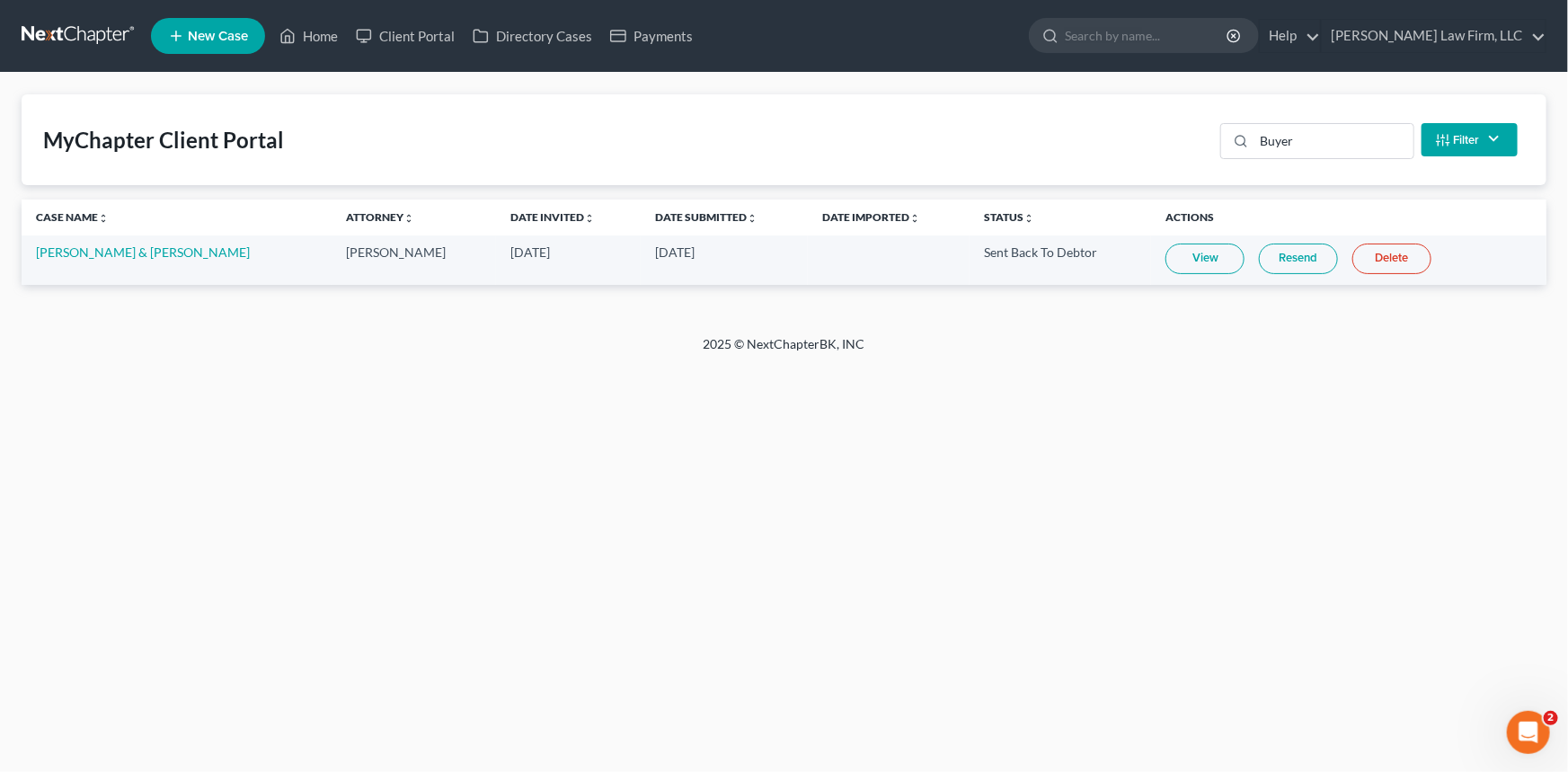
click at [1289, 252] on link "Resend" at bounding box center [1298, 258] width 79 height 31
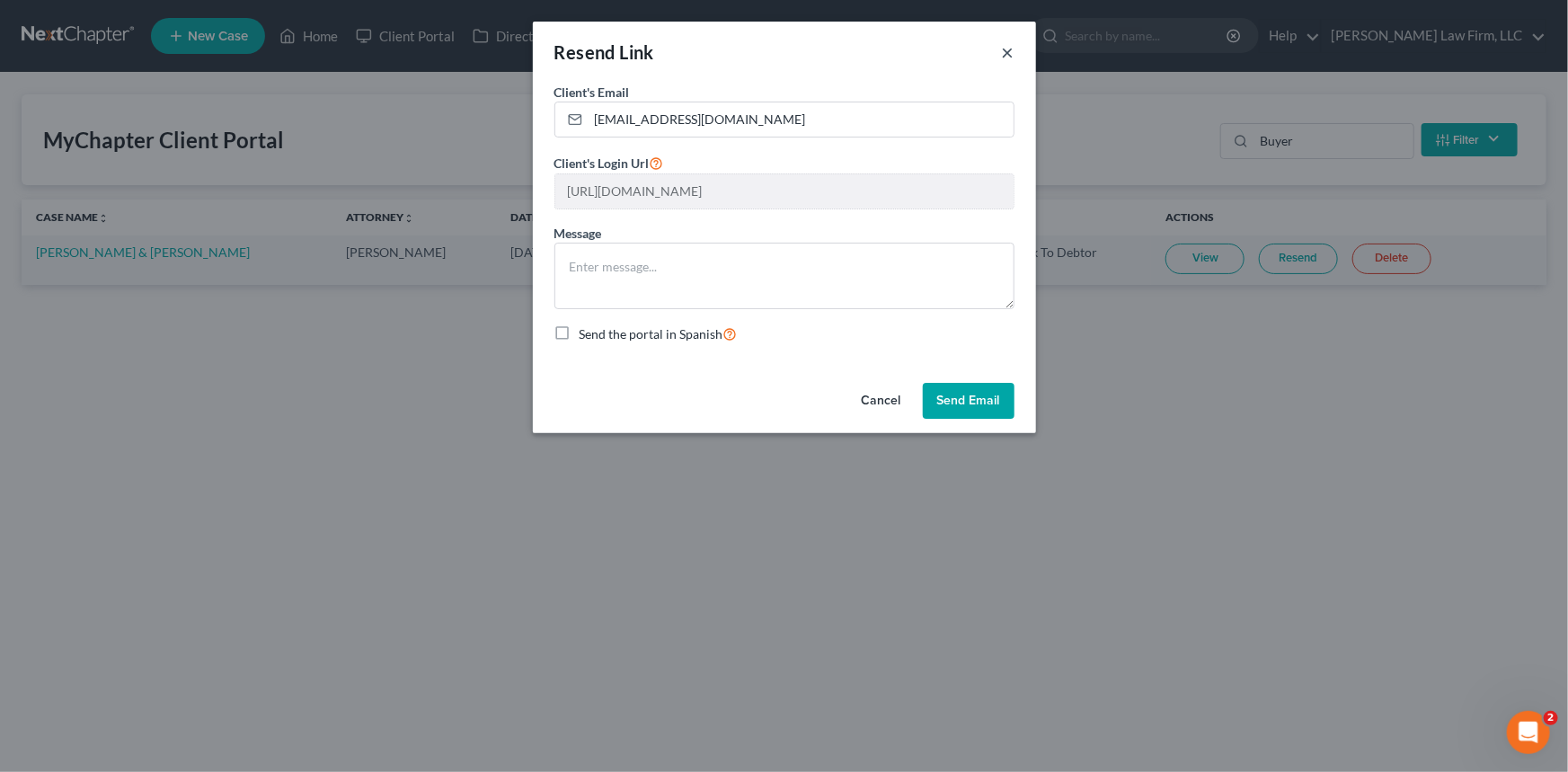
click at [1005, 45] on button "×" at bounding box center [1008, 52] width 13 height 22
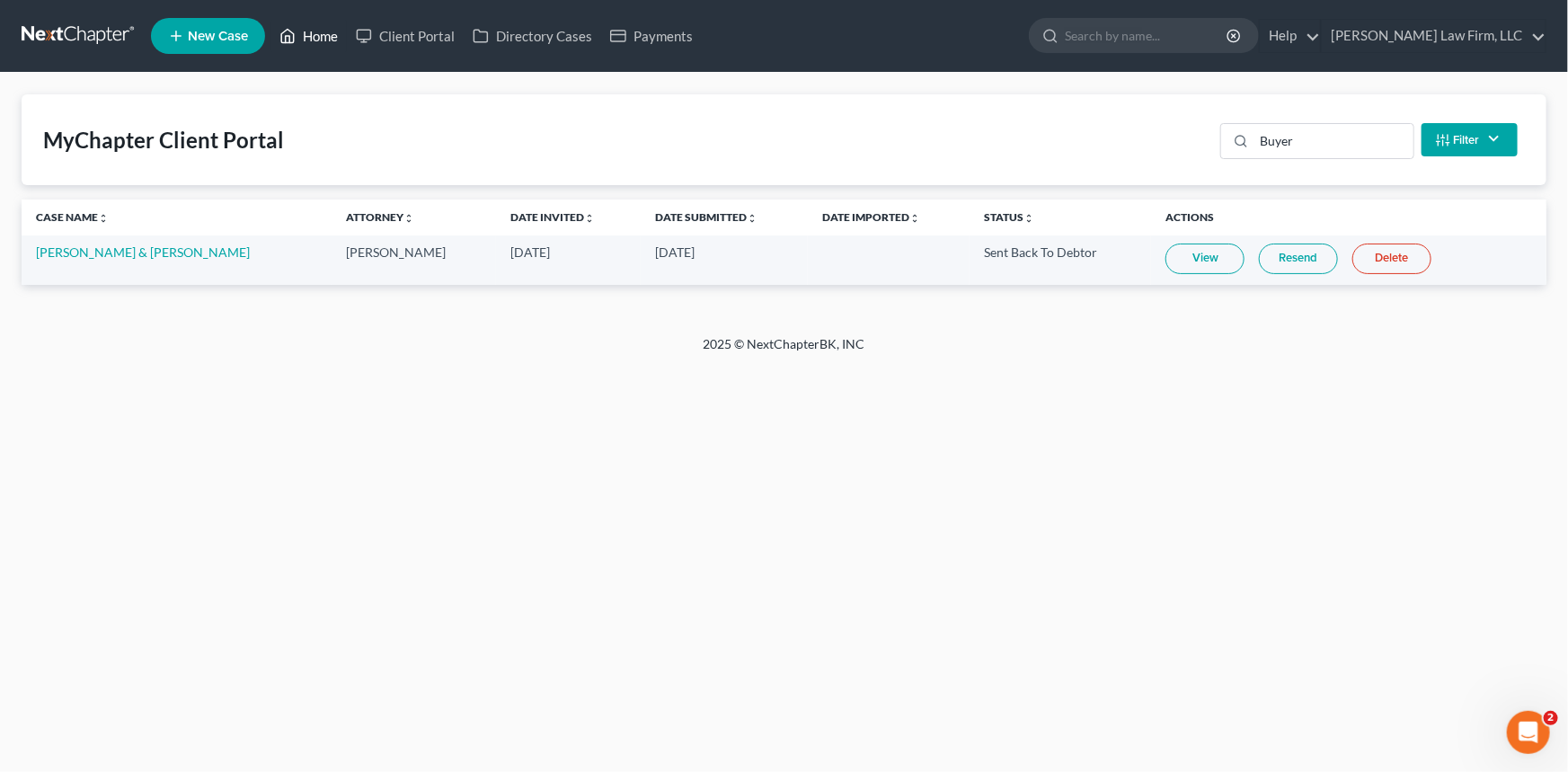
click at [318, 35] on link "Home" at bounding box center [308, 35] width 76 height 33
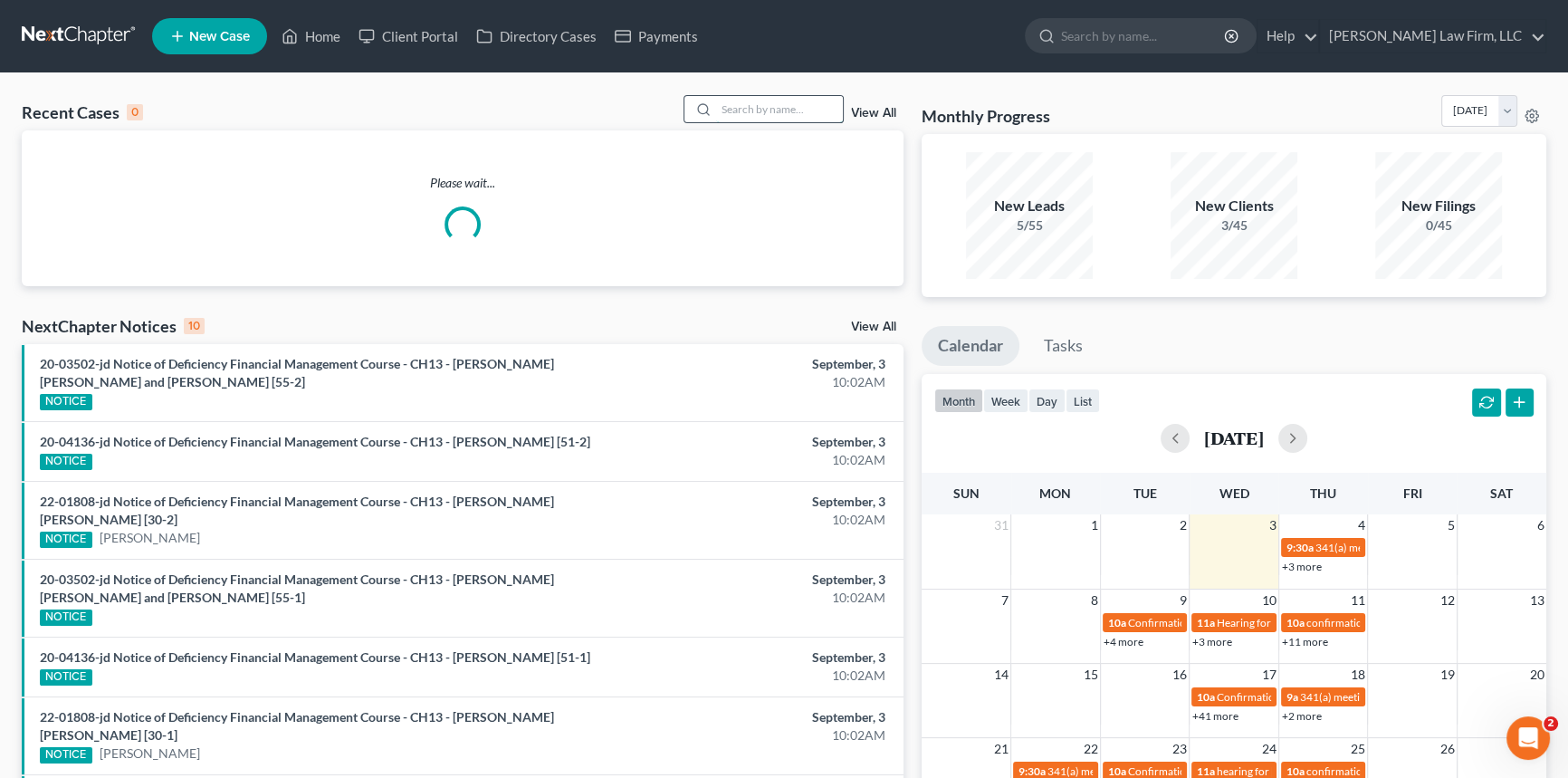
click at [727, 114] on input "search" at bounding box center [780, 109] width 127 height 26
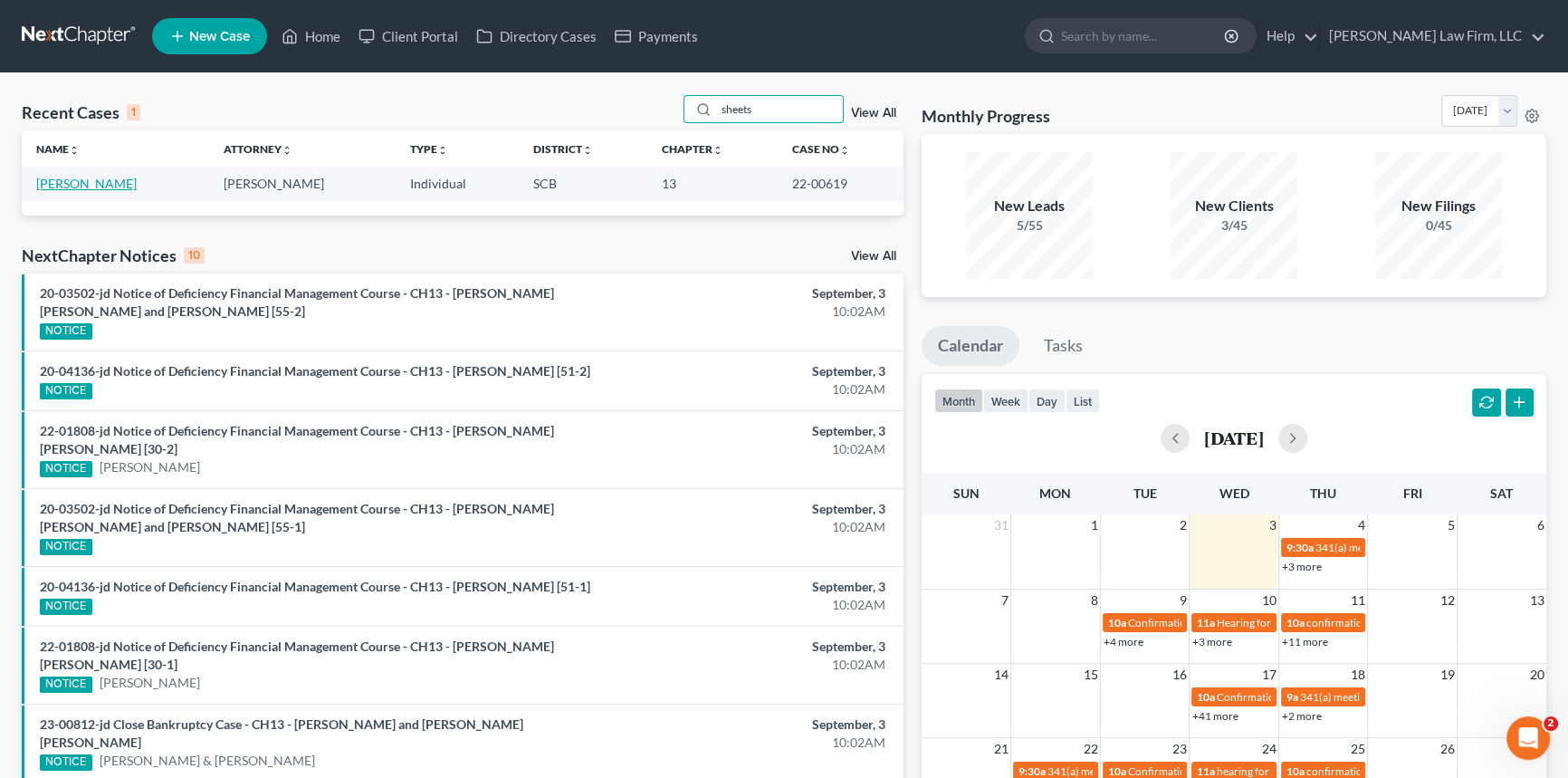
type input "sheets"
click at [98, 178] on link "[PERSON_NAME]" at bounding box center [85, 183] width 100 height 15
select select "6"
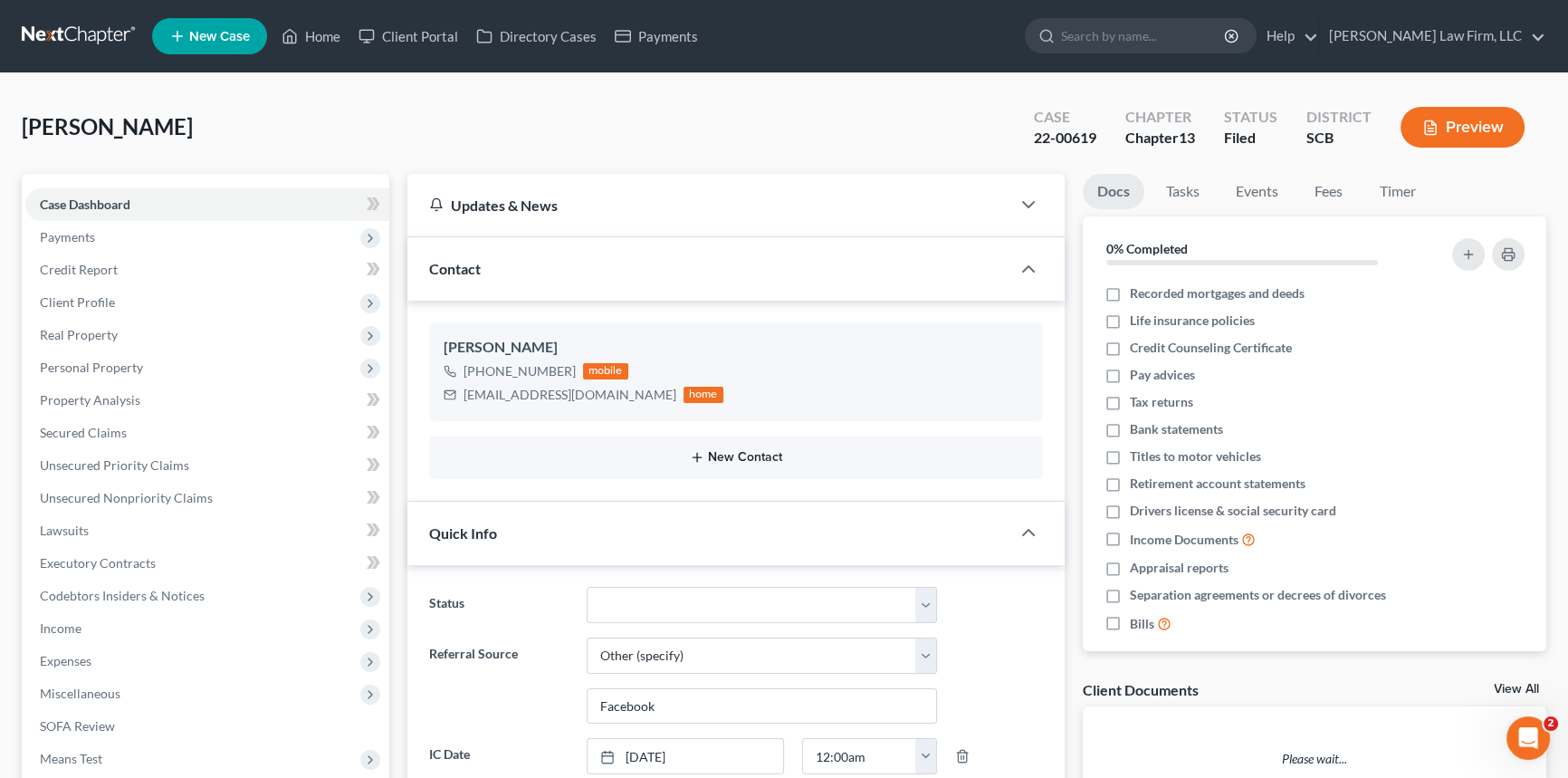
select select "0"
click at [319, 36] on link "Home" at bounding box center [310, 36] width 77 height 33
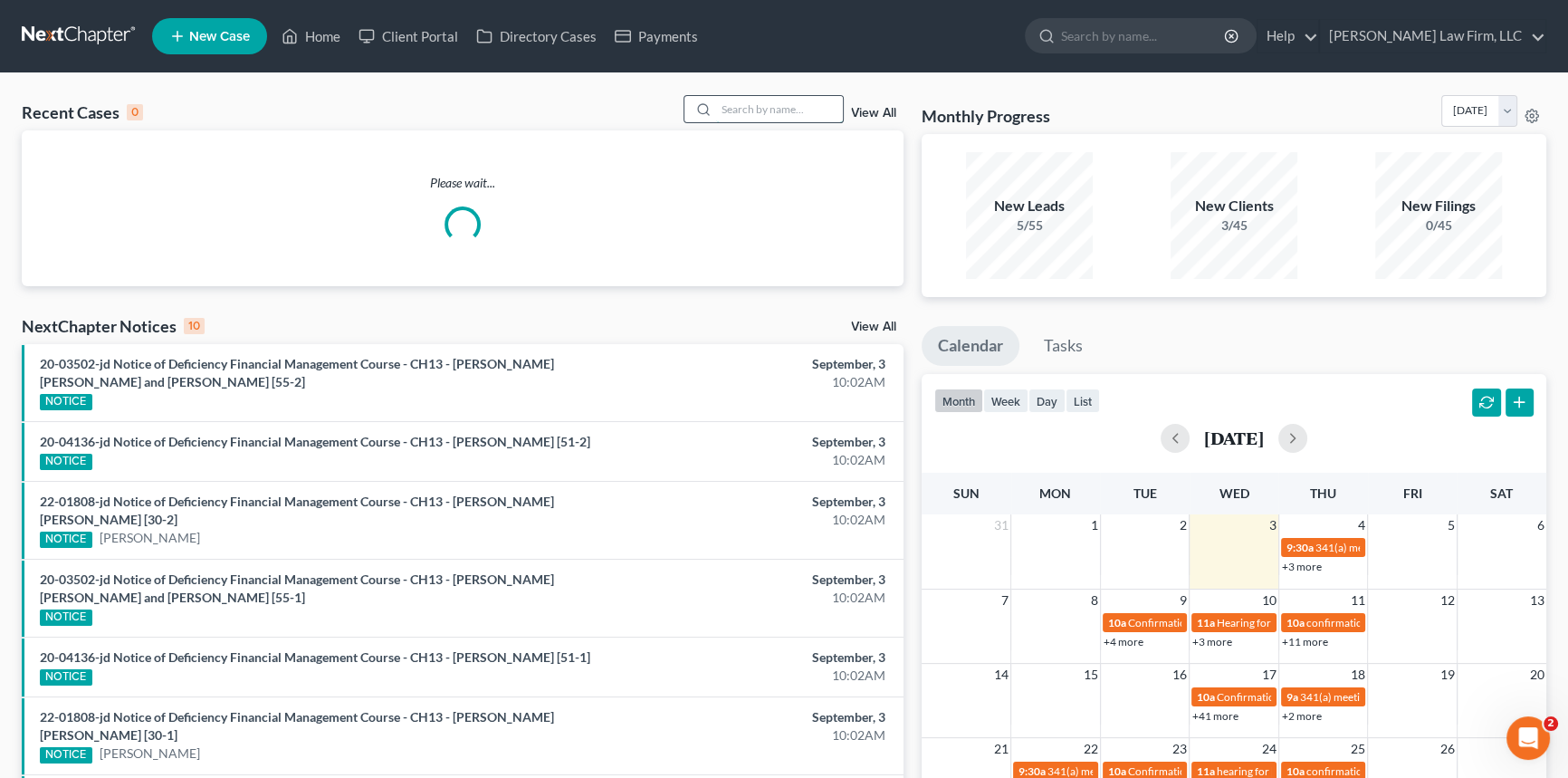
click at [740, 107] on input "search" at bounding box center [780, 109] width 127 height 26
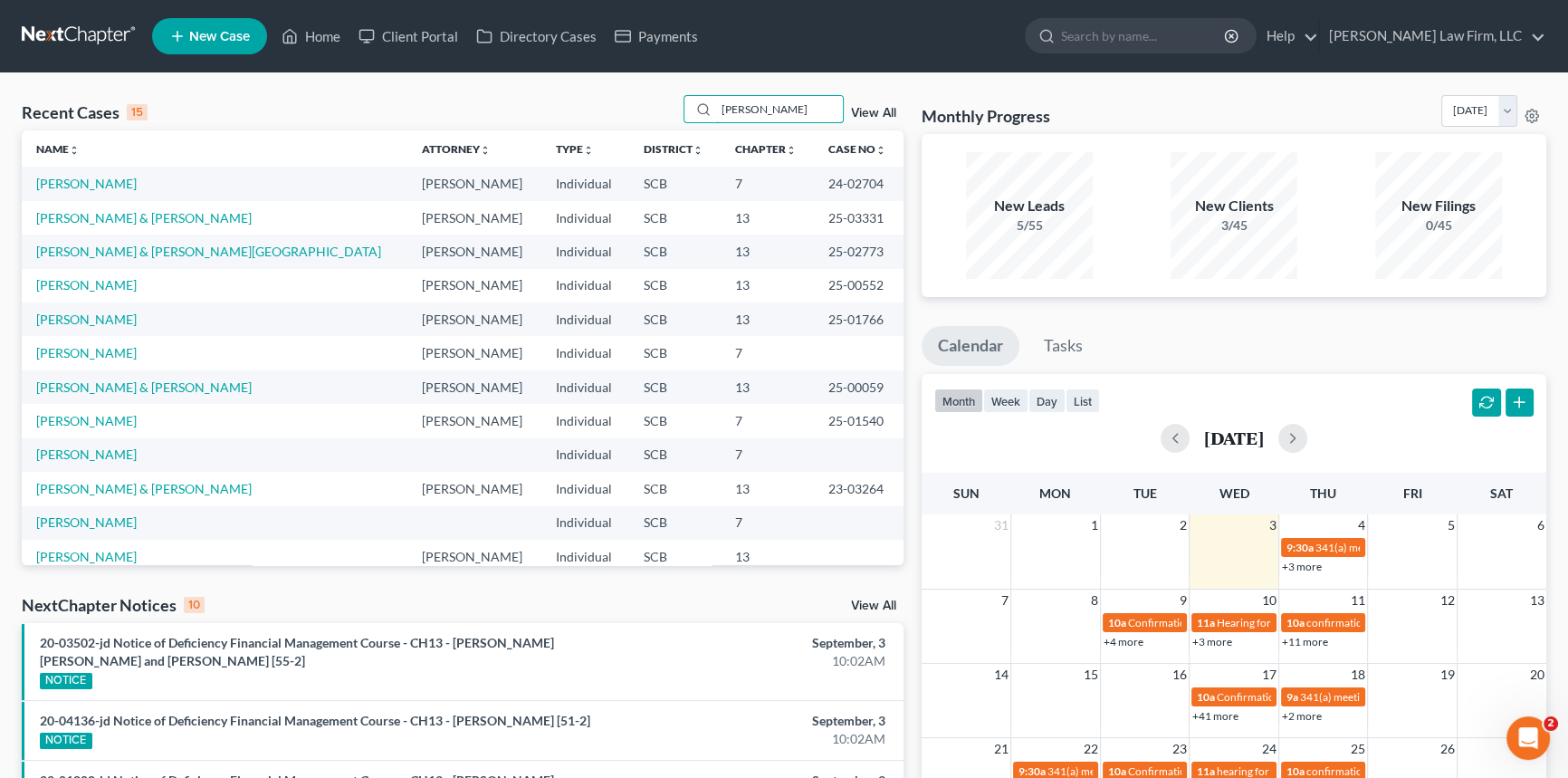
scroll to position [81, 0]
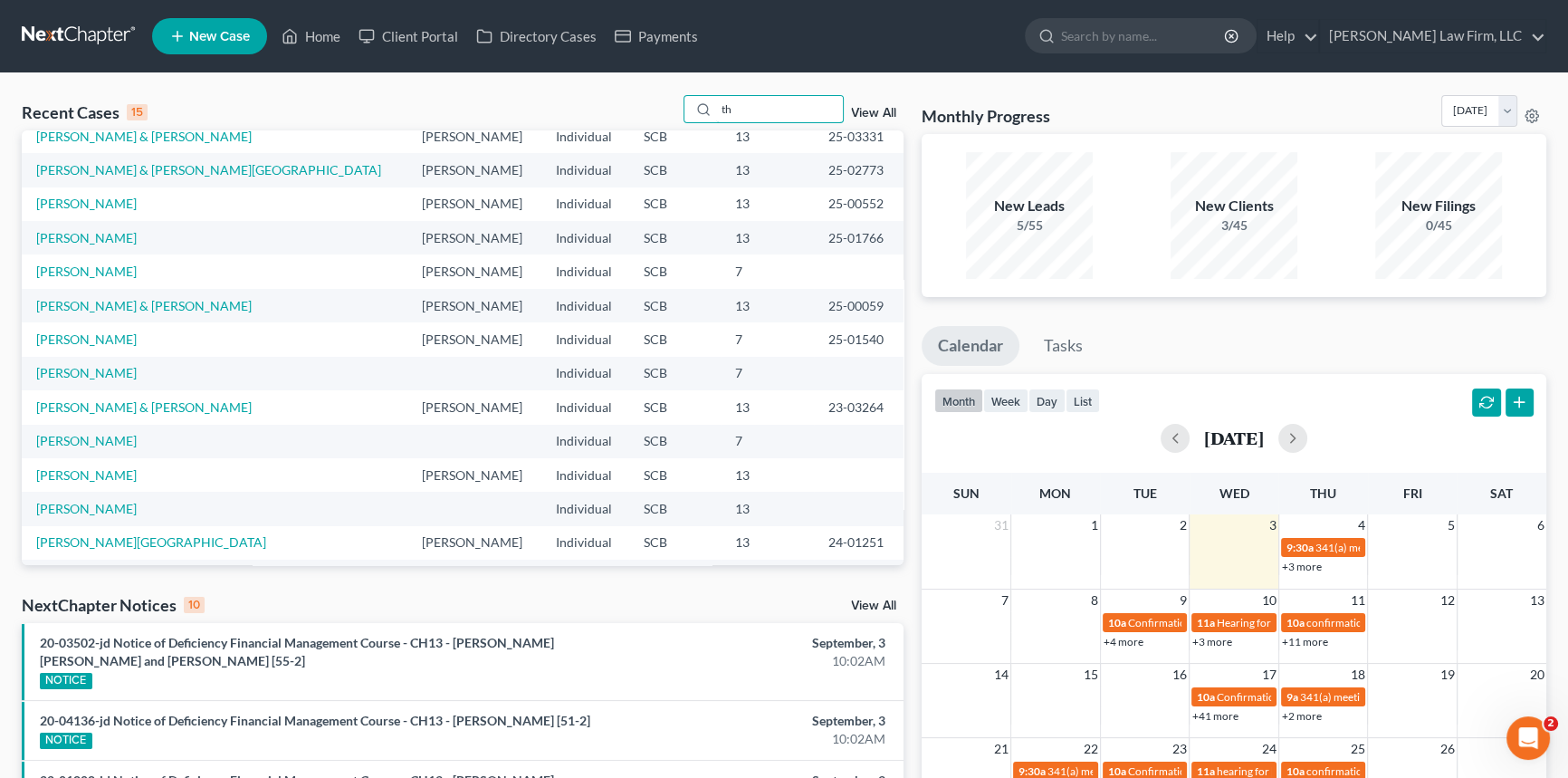
type input "h"
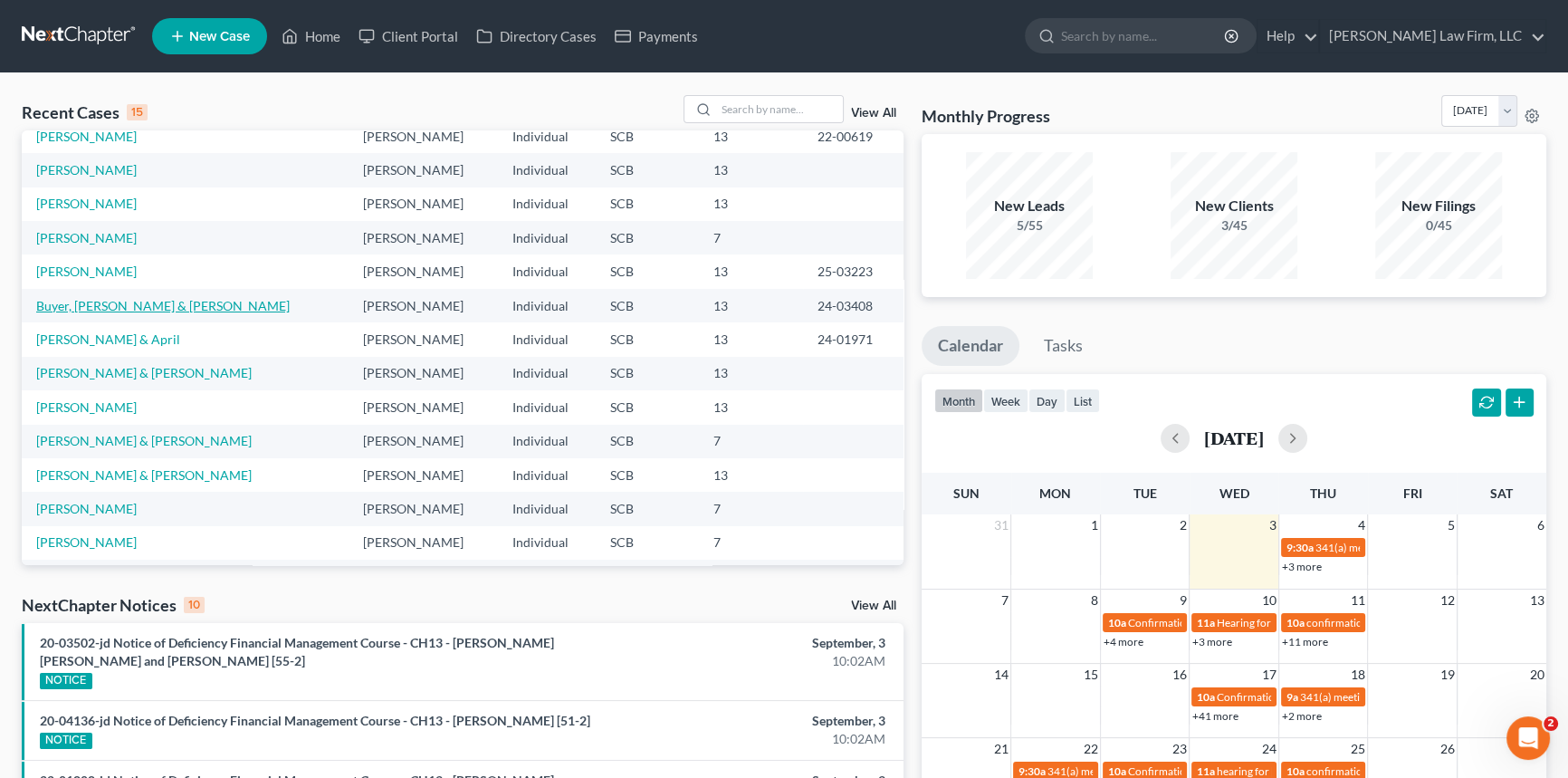
click at [86, 302] on link "Buyer, [PERSON_NAME] & [PERSON_NAME]" at bounding box center [162, 305] width 253 height 15
select select "1"
select select "0"
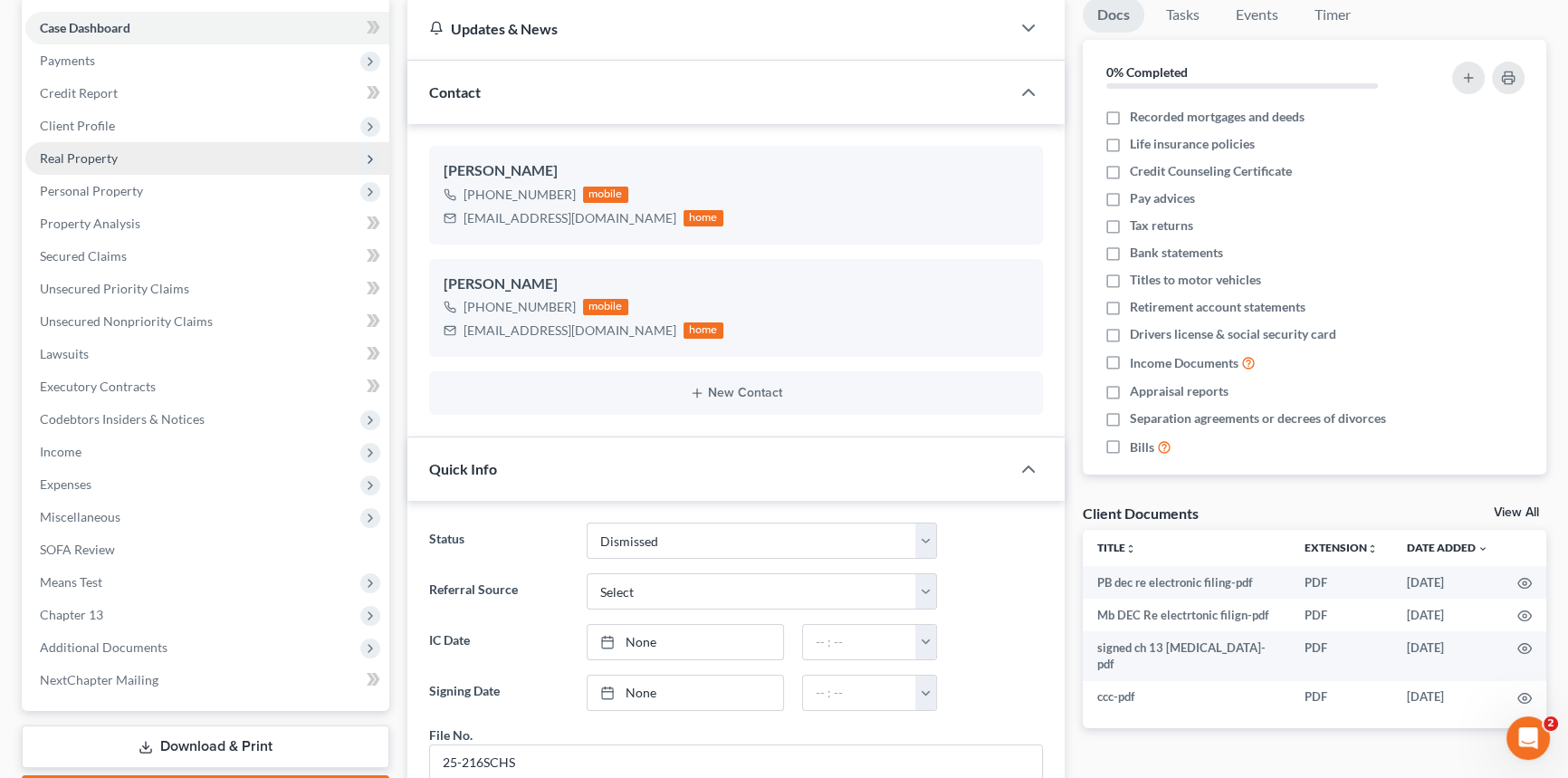
scroll to position [81, 0]
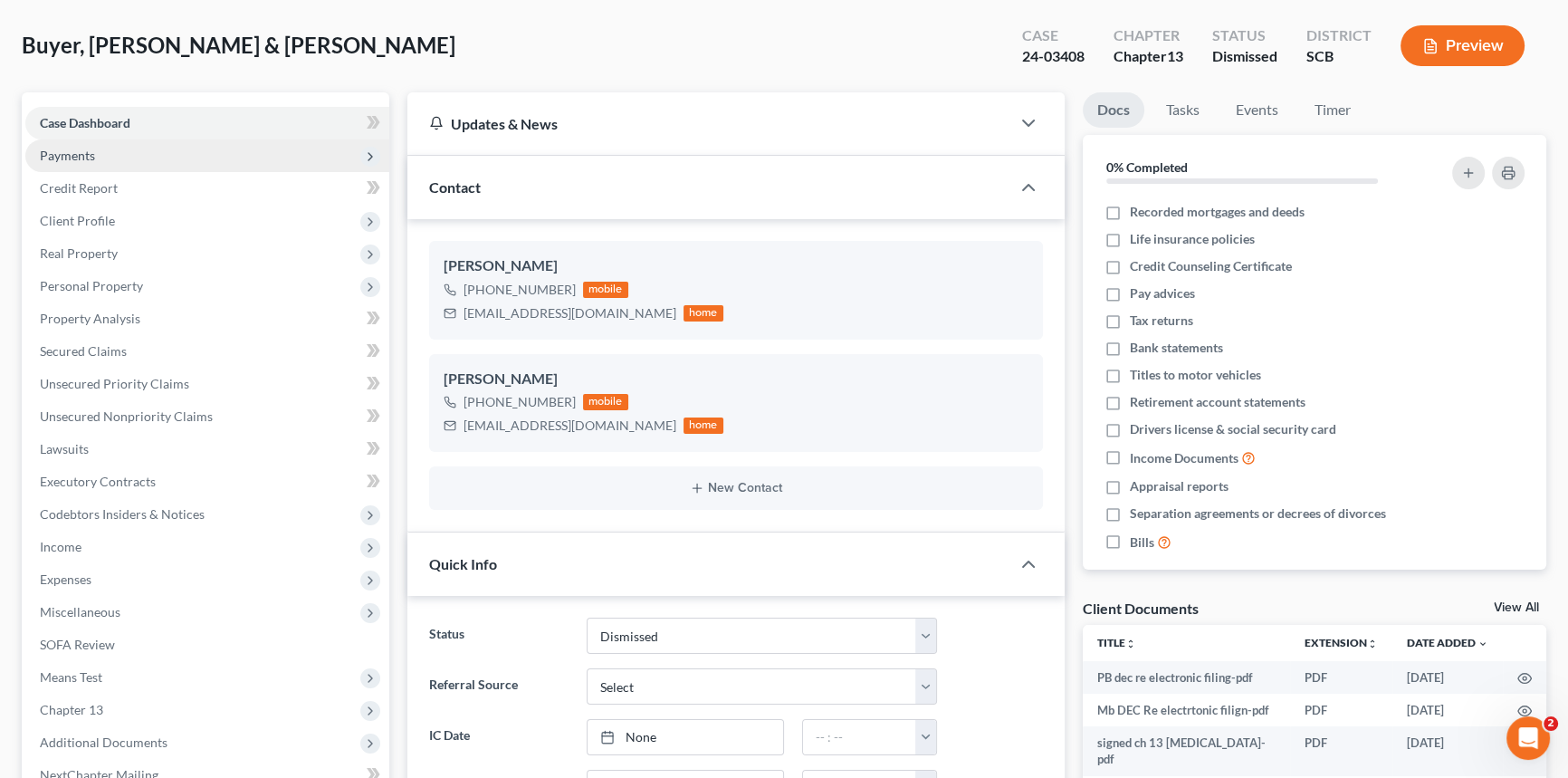
click at [71, 148] on span "Payments" at bounding box center [68, 155] width 56 height 15
